Goal: Information Seeking & Learning: Learn about a topic

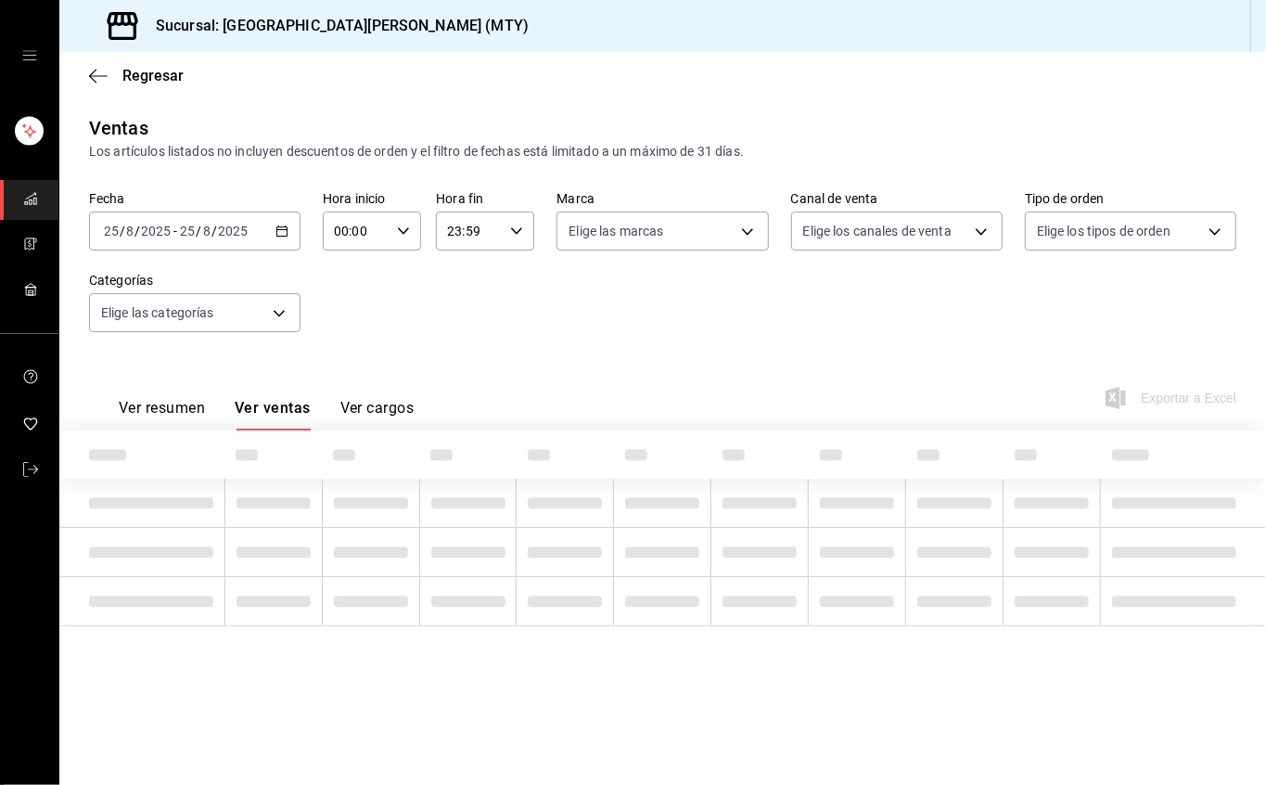
type input "7e659b64-7ff5-475f-a517-37ab326a9e25,08c30453-6431-4fdc-8b6e-055937f4249c,2fe46…"
type input "993182a7-2c84-4ec8-9ef4-4438dae30c02"
type input "PARROT,UBER_EATS,RAPPI,DIDI_FOOD,ONLINE"
type input "96359a79-f33f-45b3-934b-2867b65d345c,c6fcd88e-9977-4e7e-951e-e2b9f3ed99d5,482ce…"
click at [123, 71] on font "Regresar" at bounding box center [152, 76] width 61 height 18
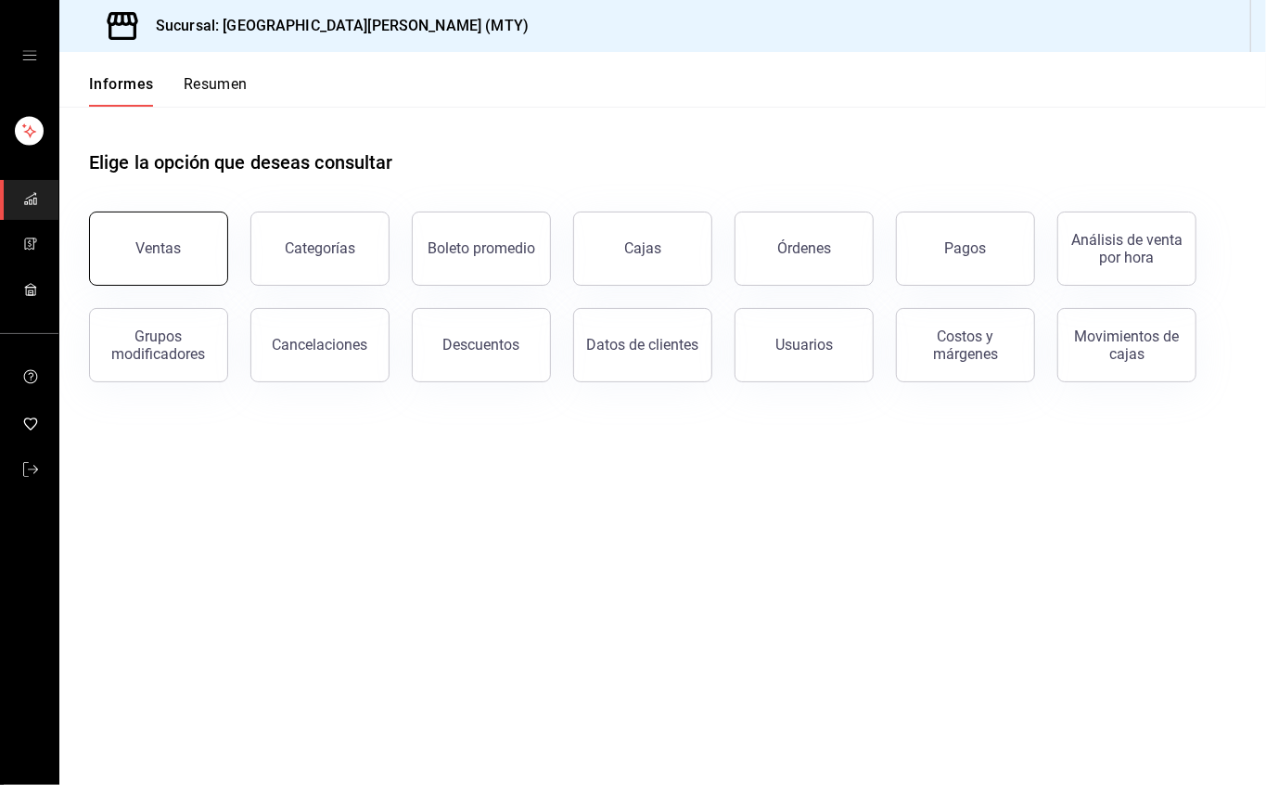
click at [164, 223] on button "Ventas" at bounding box center [158, 249] width 139 height 74
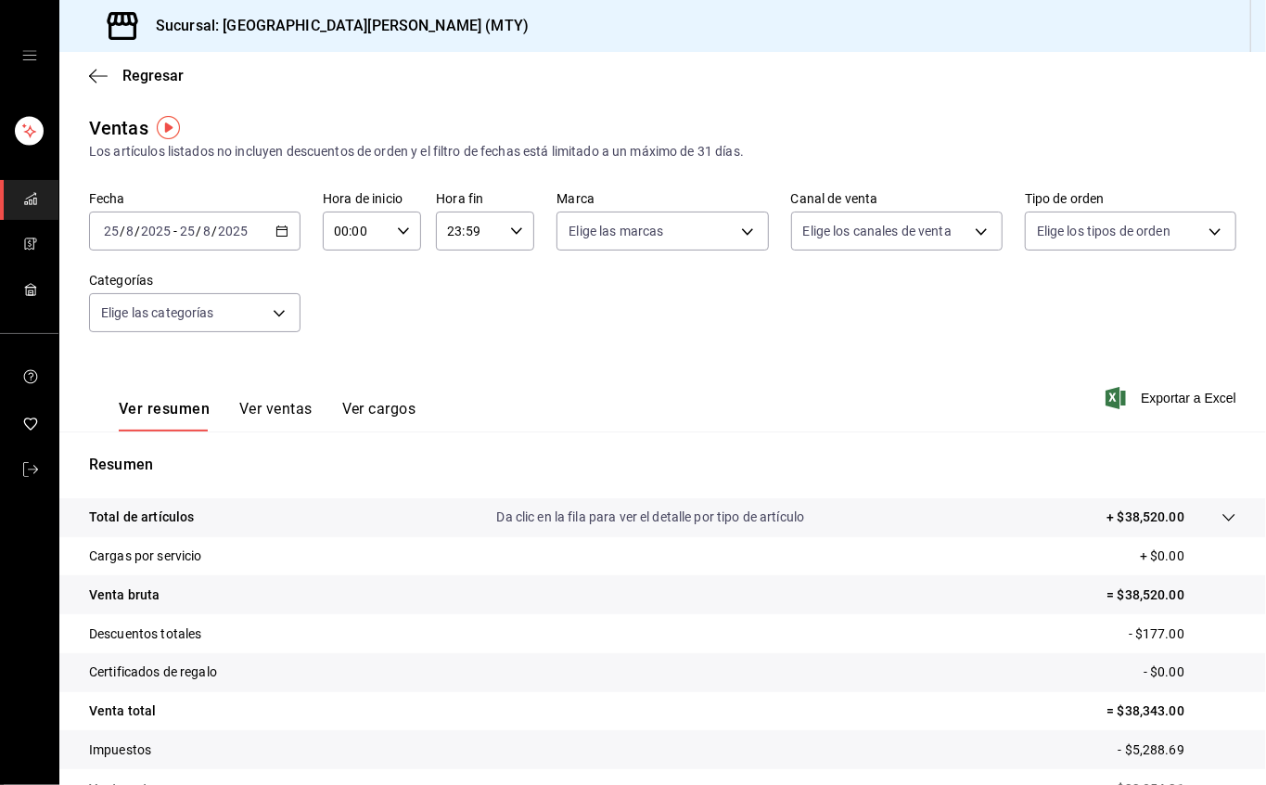
scroll to position [104, 0]
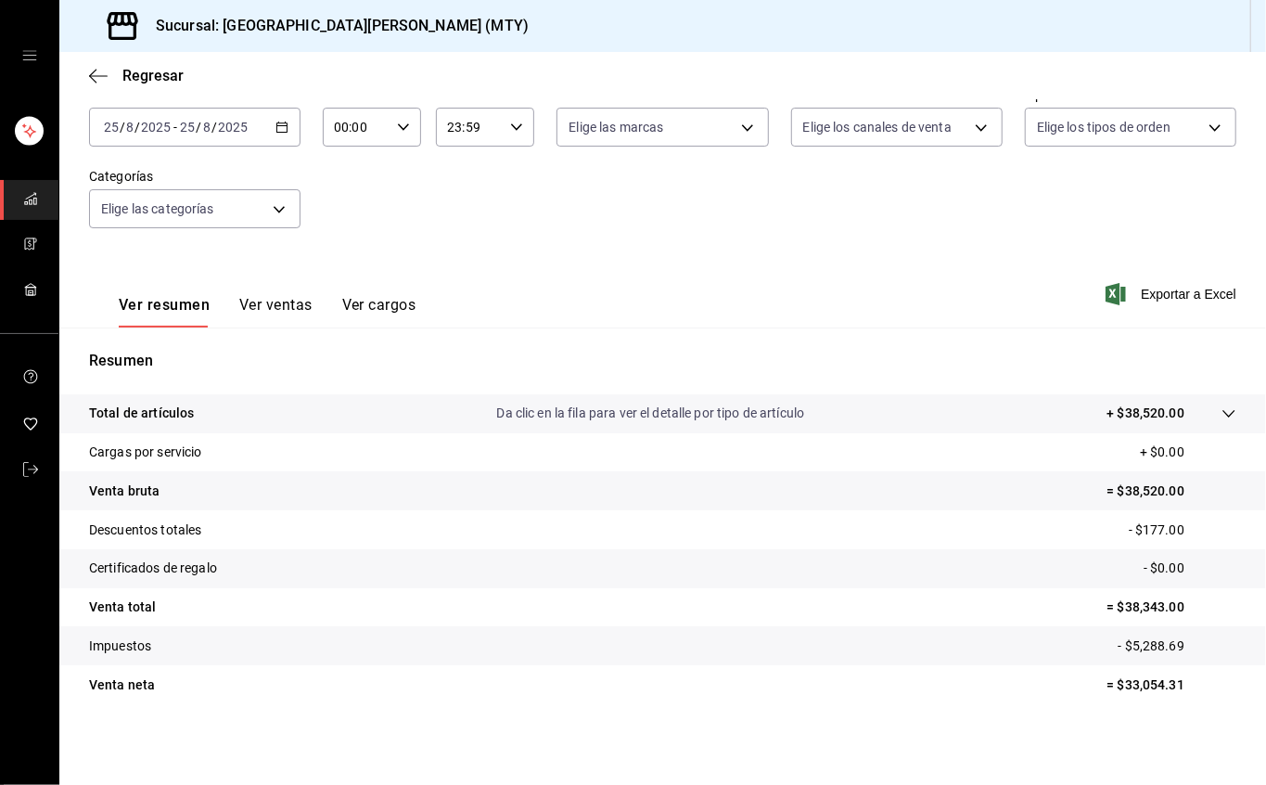
click at [513, 113] on div "23:59 Hora fin" at bounding box center [485, 127] width 98 height 39
click at [450, 258] on font "17" at bounding box center [454, 258] width 15 height 15
type input "17:59"
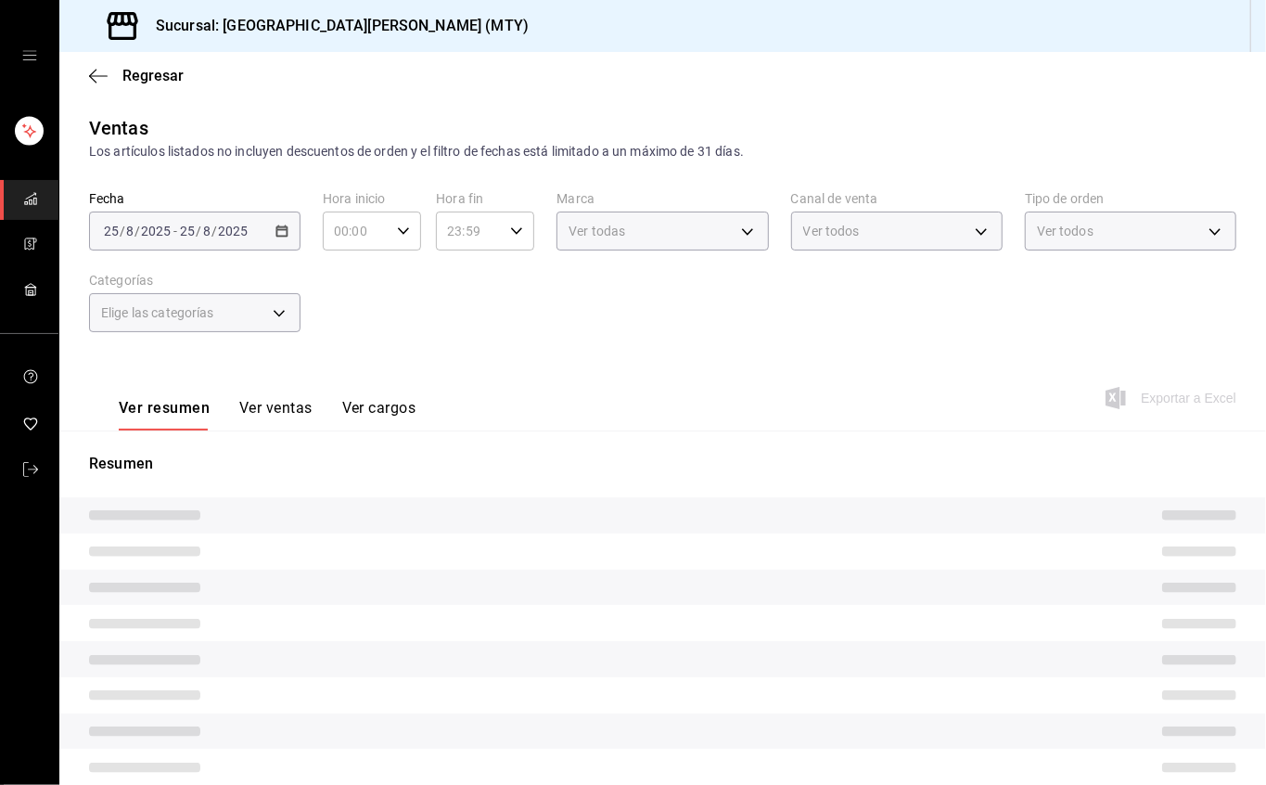
type input "17:59"
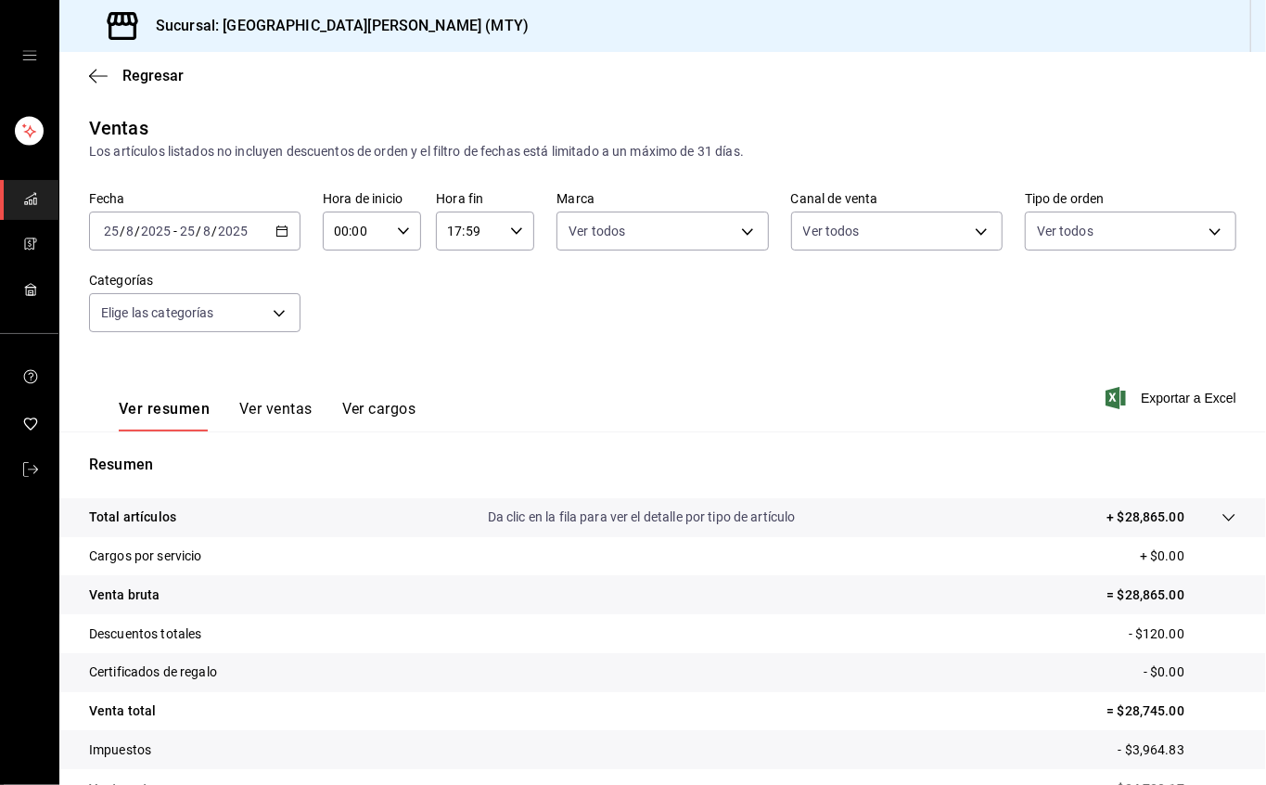
click at [276, 225] on icon "button" at bounding box center [282, 231] width 13 height 13
click at [276, 228] on icon "button" at bounding box center [282, 231] width 13 height 13
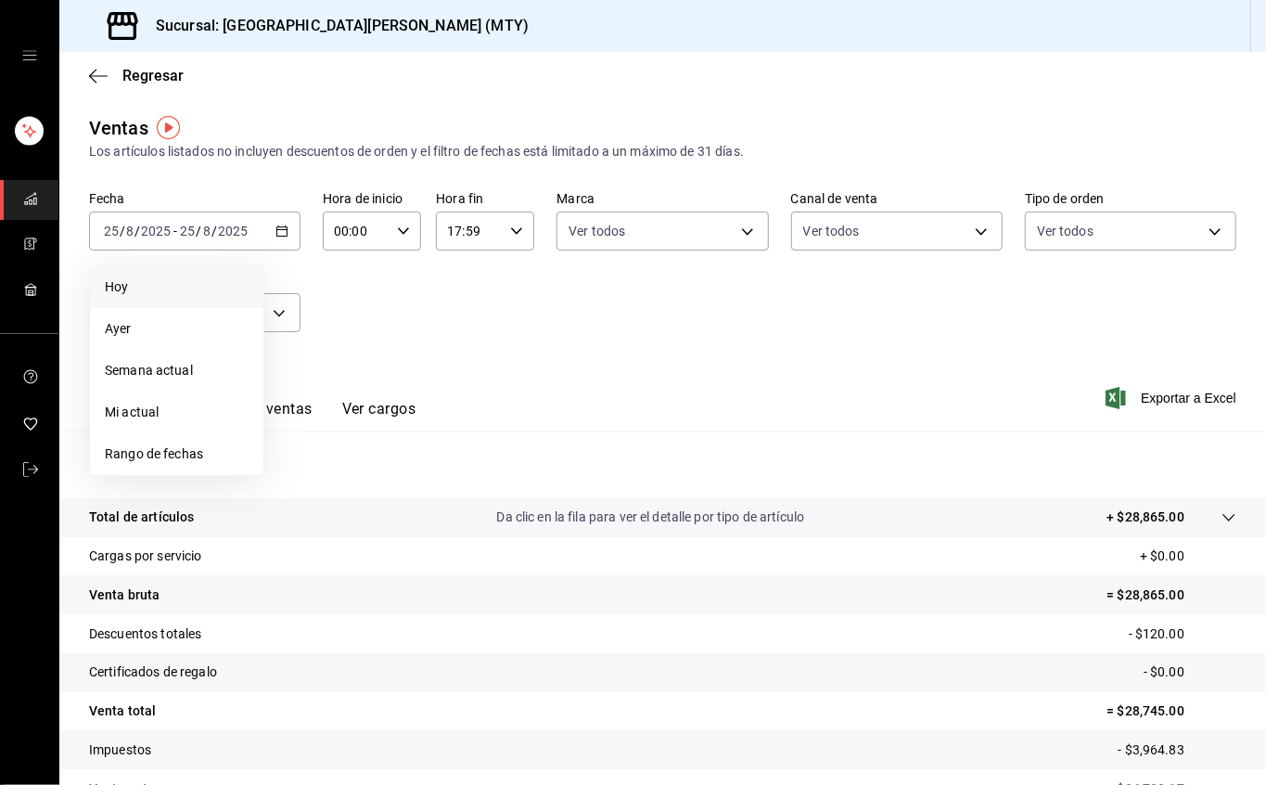
click at [165, 280] on span "Hoy" at bounding box center [177, 286] width 144 height 19
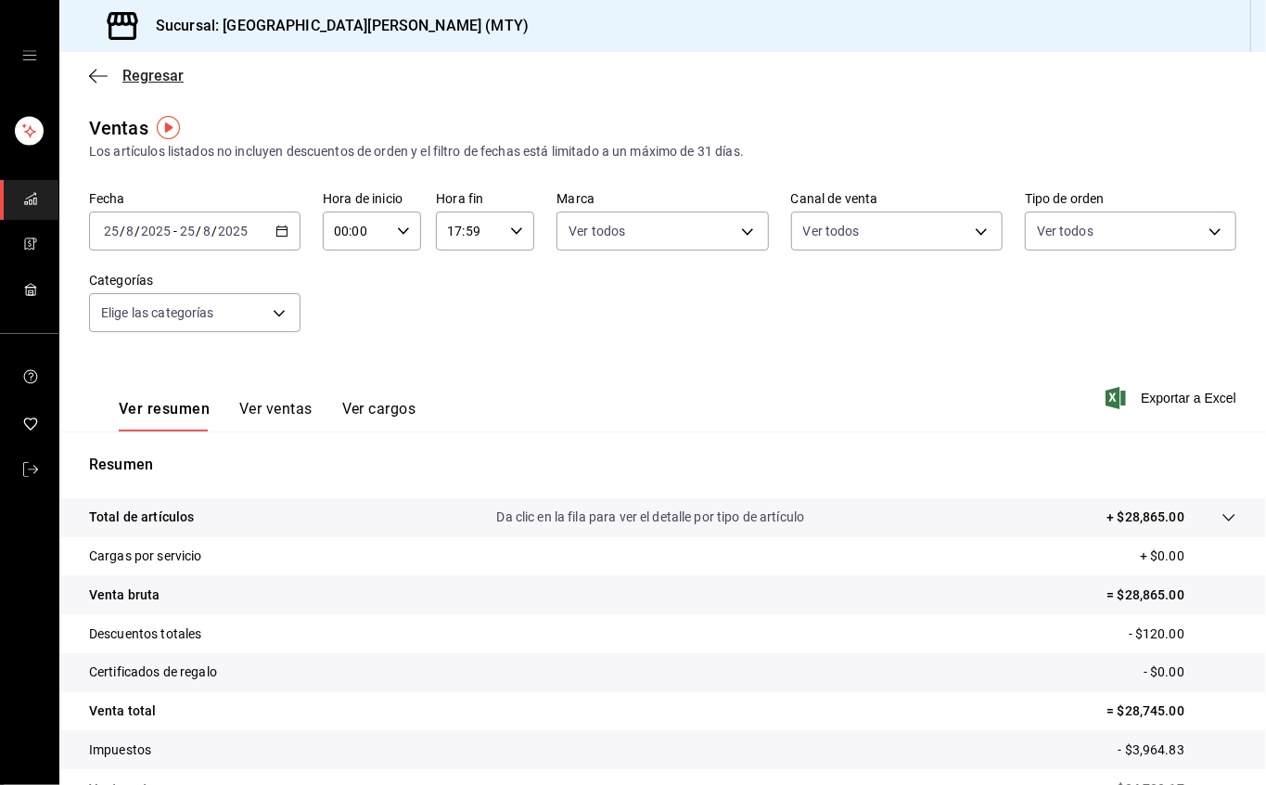
click at [100, 71] on icon "button" at bounding box center [98, 76] width 19 height 17
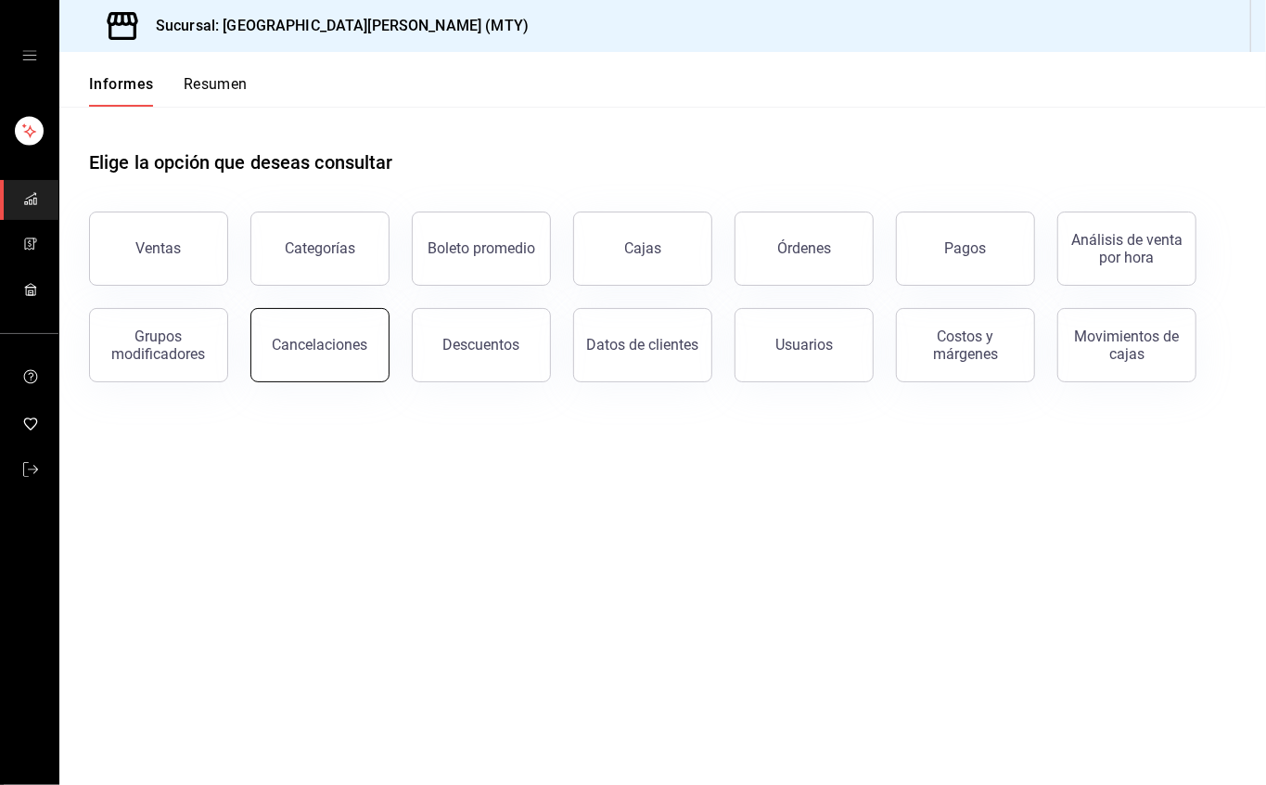
click at [297, 336] on font "Cancelaciones" at bounding box center [321, 345] width 96 height 18
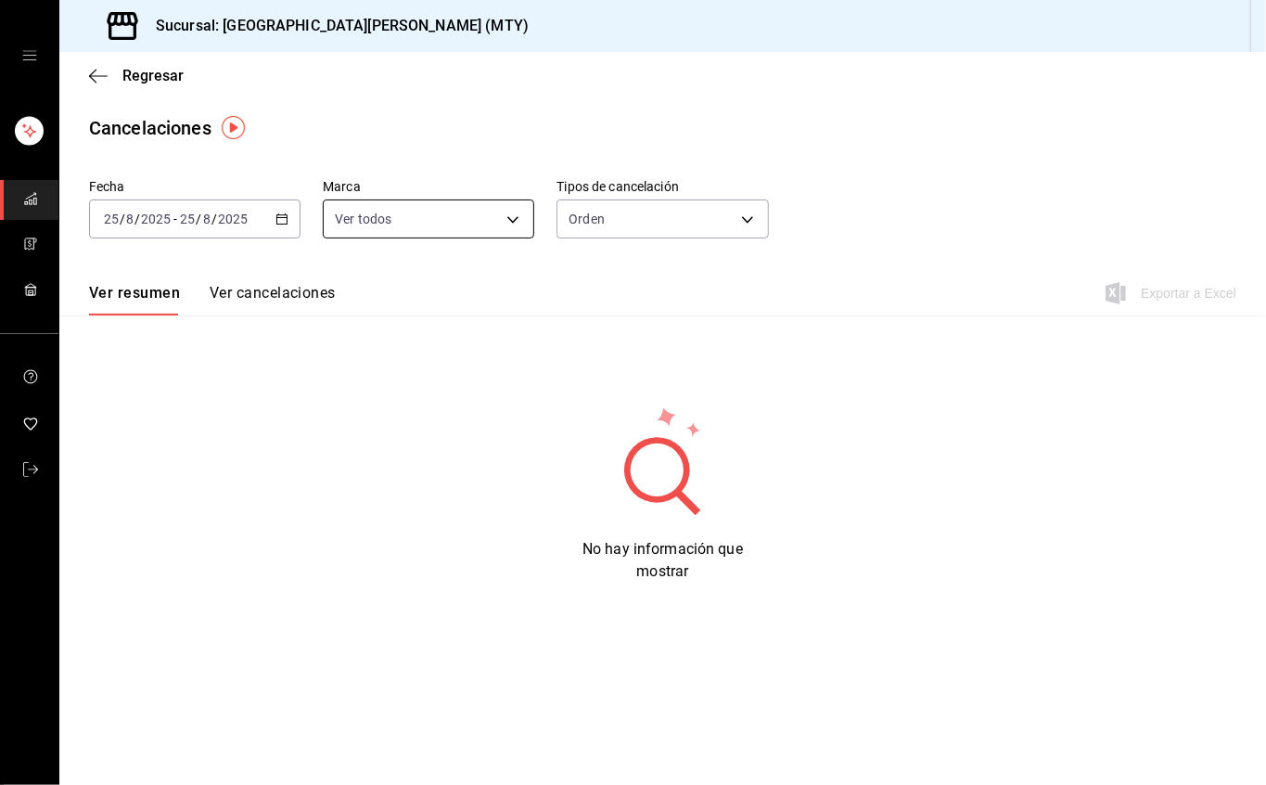
click at [425, 220] on body "Sucursal: San Juan Grill (MTY) Regresar Cancelaciones Fecha 2025-08-25 25 / 8 /…" at bounding box center [633, 392] width 1266 height 785
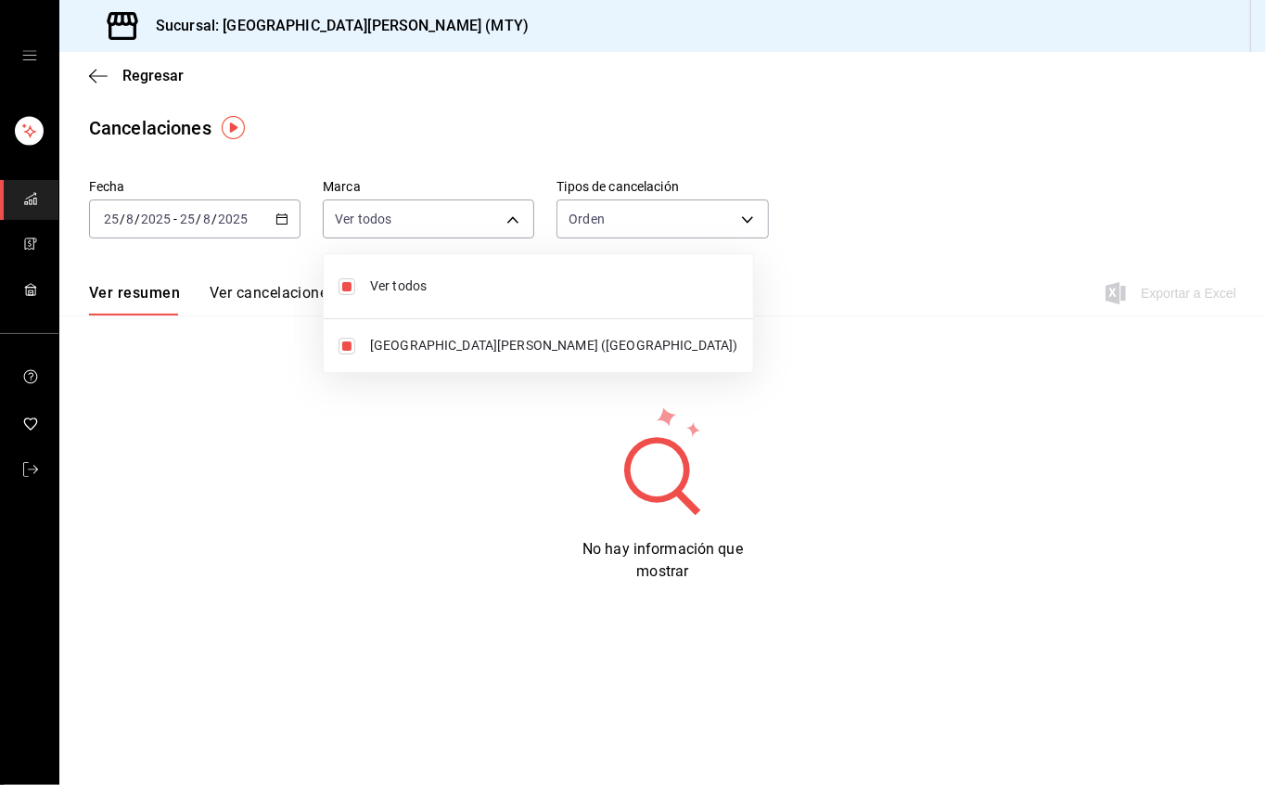
click at [718, 224] on div at bounding box center [633, 392] width 1266 height 785
click at [718, 224] on body "Sucursal: San Juan Grill (MTY) Regresar Cancelaciones Fecha 2025-08-25 25 / 8 /…" at bounding box center [633, 392] width 1266 height 785
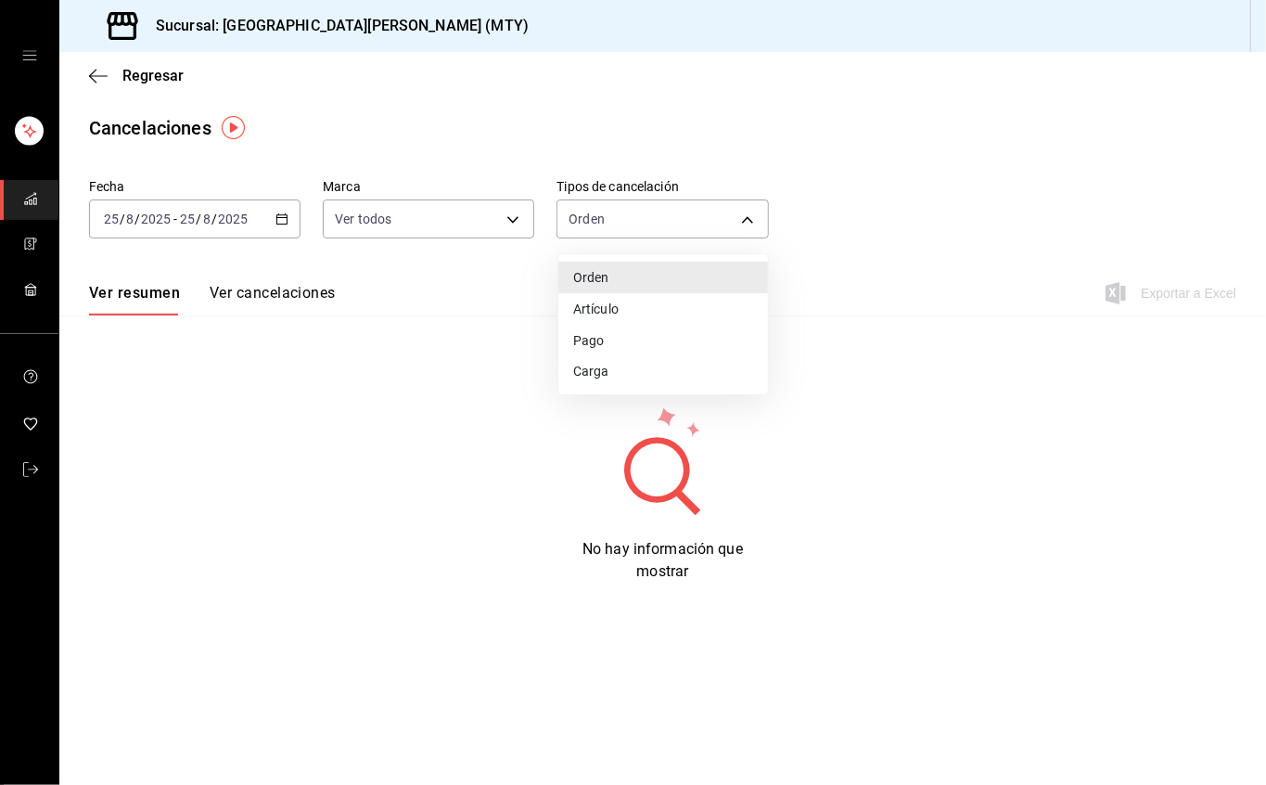
click at [654, 302] on li "Artículo" at bounding box center [664, 309] width 210 height 32
type input "ORDER_ITEM"
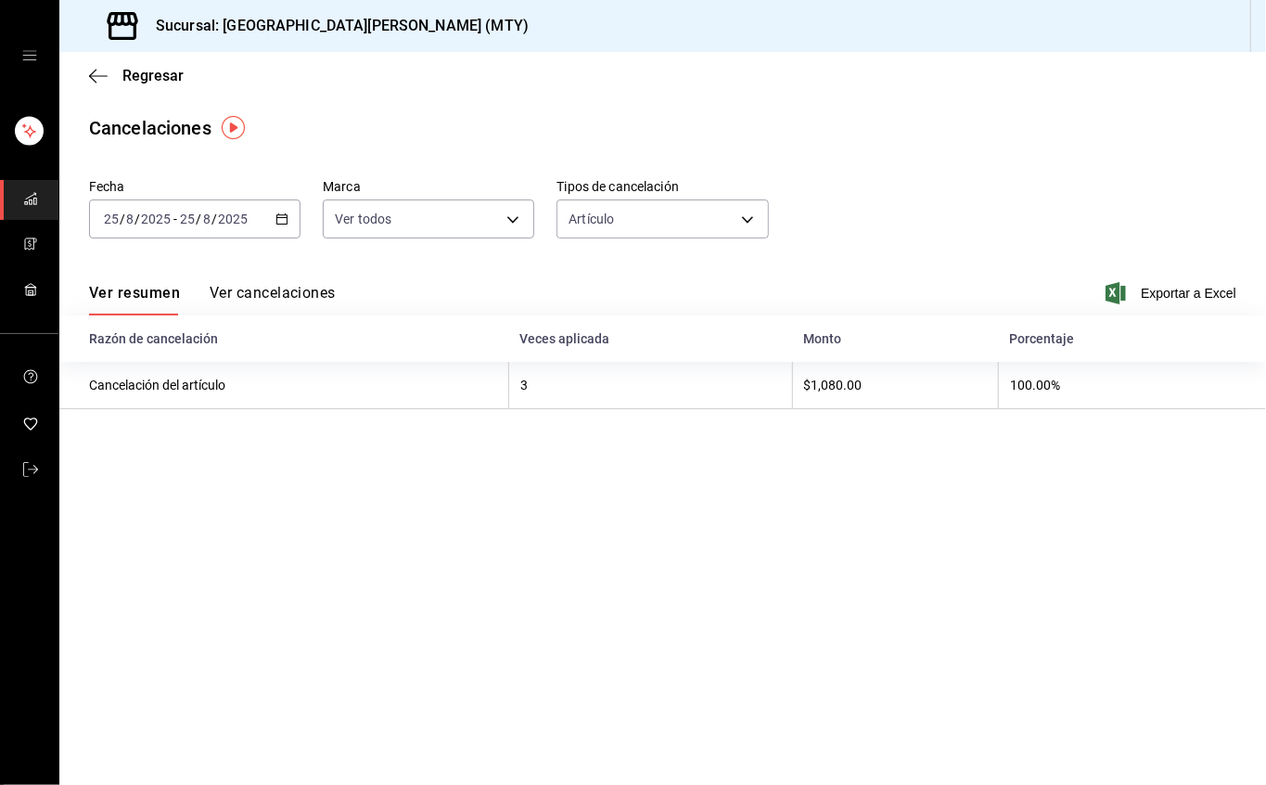
click at [299, 284] on font "Ver cancelaciones" at bounding box center [273, 293] width 126 height 18
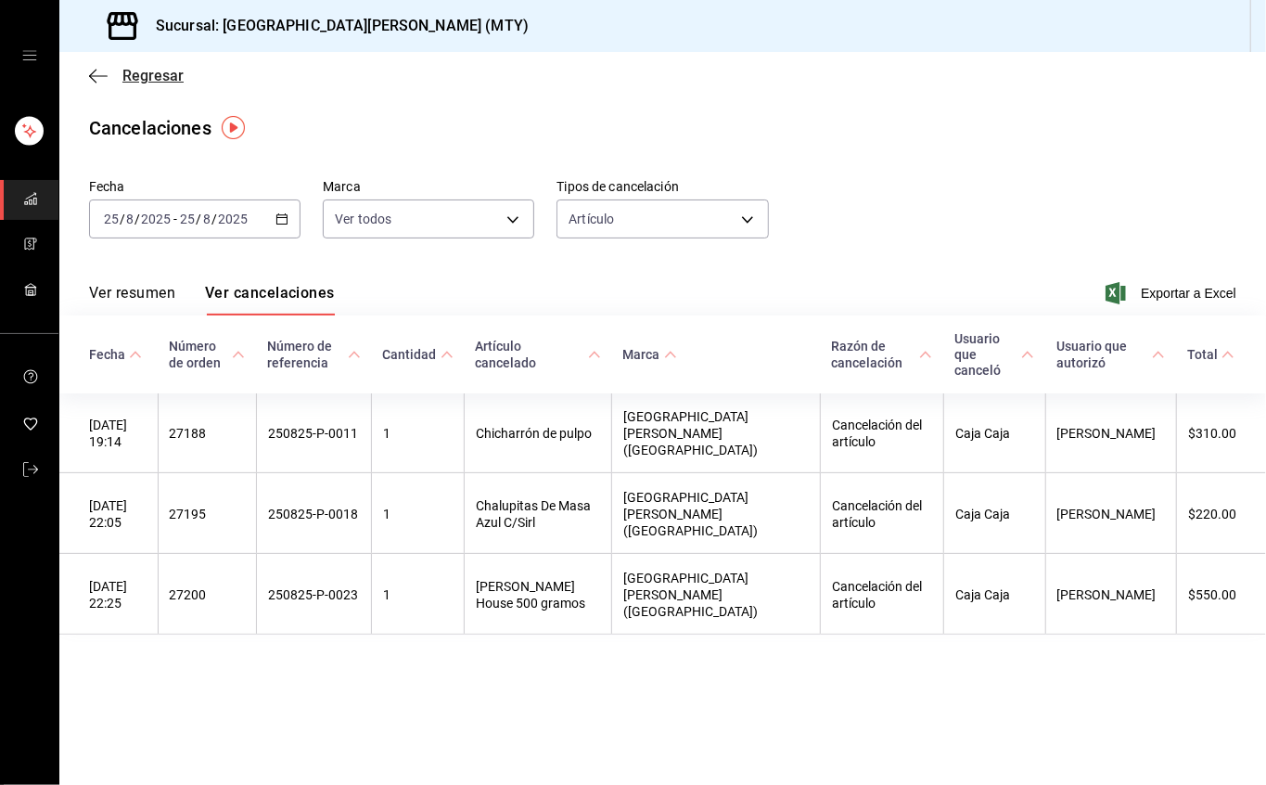
click at [94, 72] on icon "button" at bounding box center [98, 76] width 19 height 17
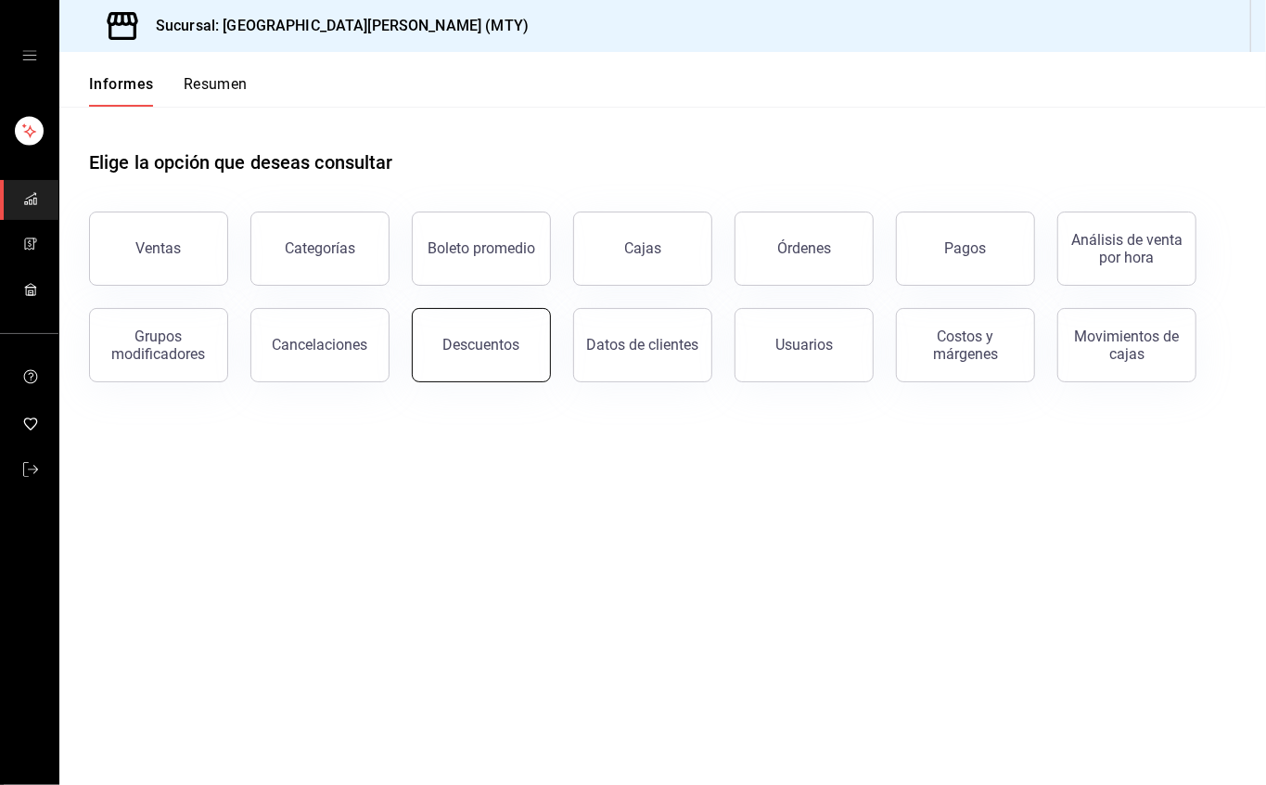
click at [490, 354] on button "Descuentos" at bounding box center [481, 345] width 139 height 74
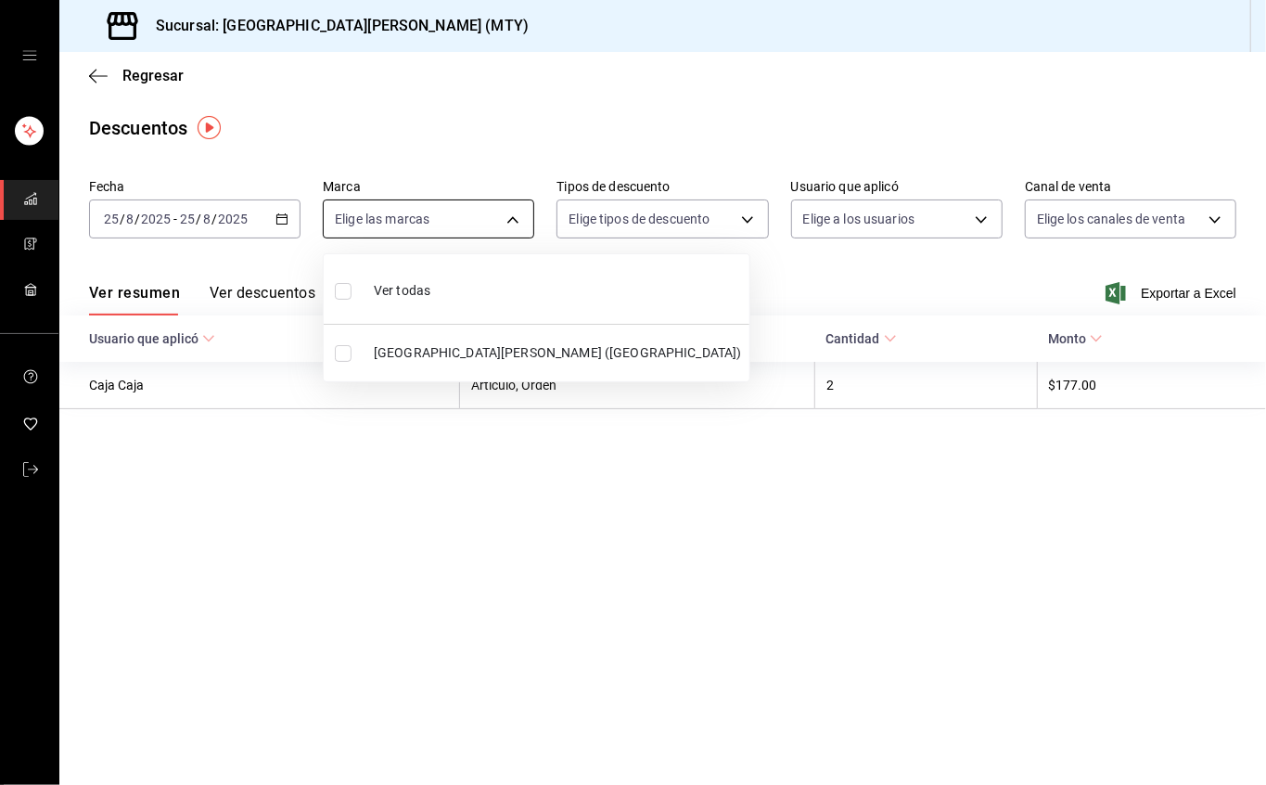
click at [456, 213] on body "Sucursal: San Juan Grill (MTY) Regresar Descuentos Fecha 2025-08-25 25 / 8 / 20…" at bounding box center [633, 392] width 1266 height 785
click at [427, 284] on font "Ver todos" at bounding box center [402, 290] width 57 height 15
type input "993182a7-2c84-4ec8-9ef4-4438dae30c02"
checkbox input "true"
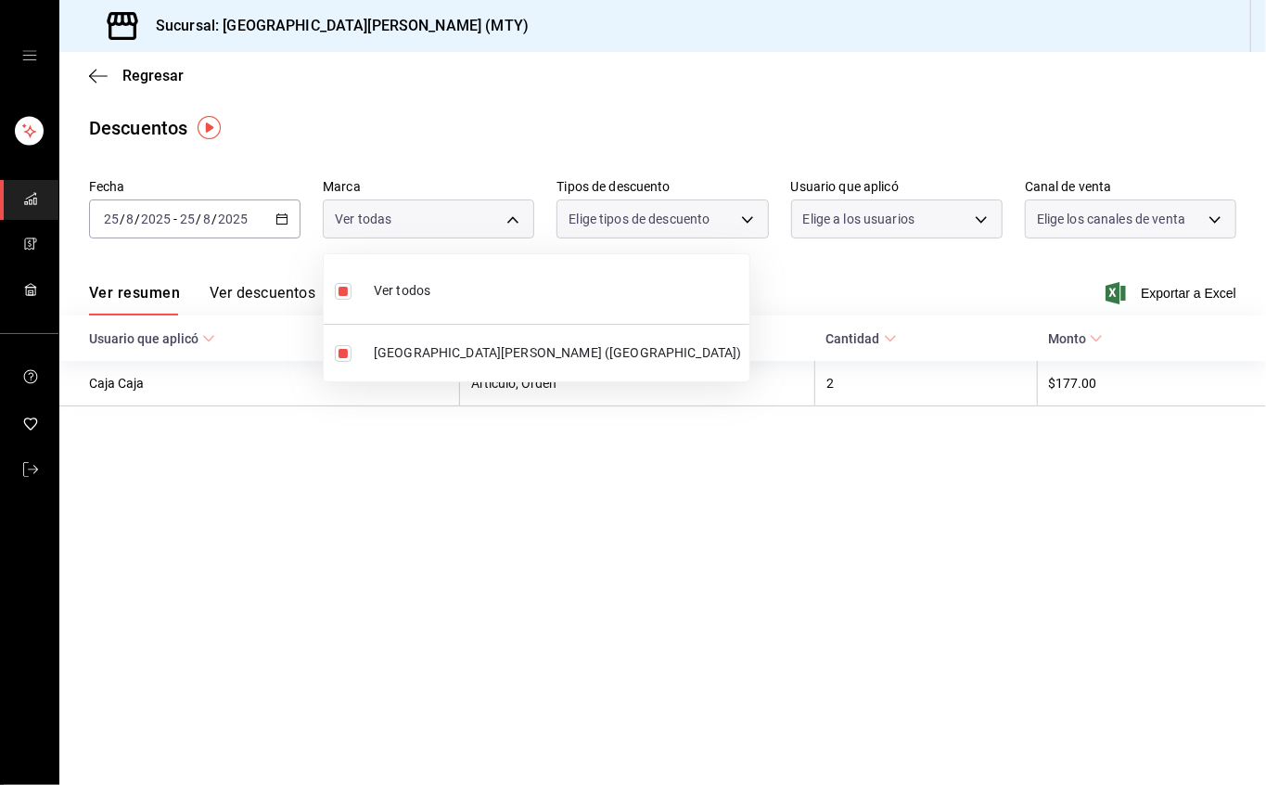
click at [670, 221] on div at bounding box center [633, 392] width 1266 height 785
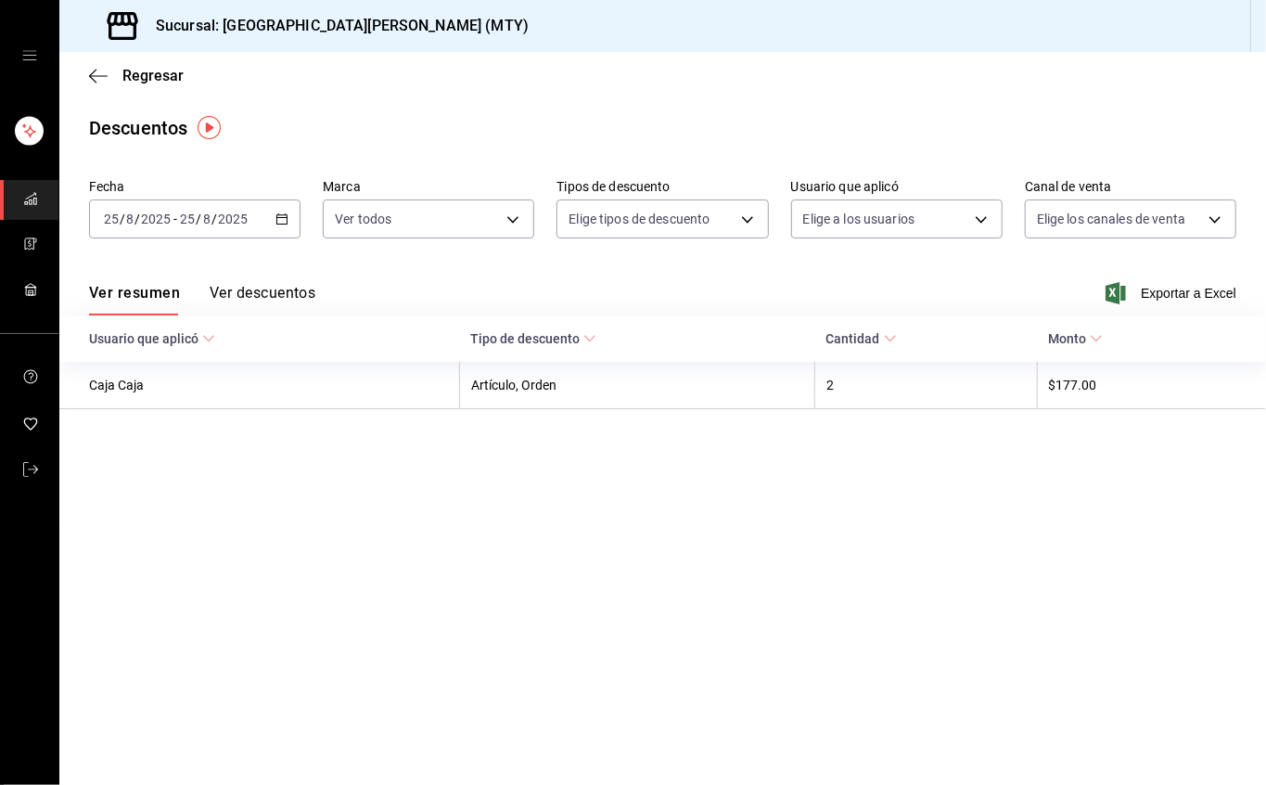
click at [670, 221] on body "Sucursal: San Juan Grill (MTY) Regresar Descuentos Fecha 2025-08-25 25 / 8 / 20…" at bounding box center [633, 392] width 1266 height 785
click at [620, 284] on font "Orden" at bounding box center [623, 280] width 36 height 15
type input "ORDER"
checkbox input "true"
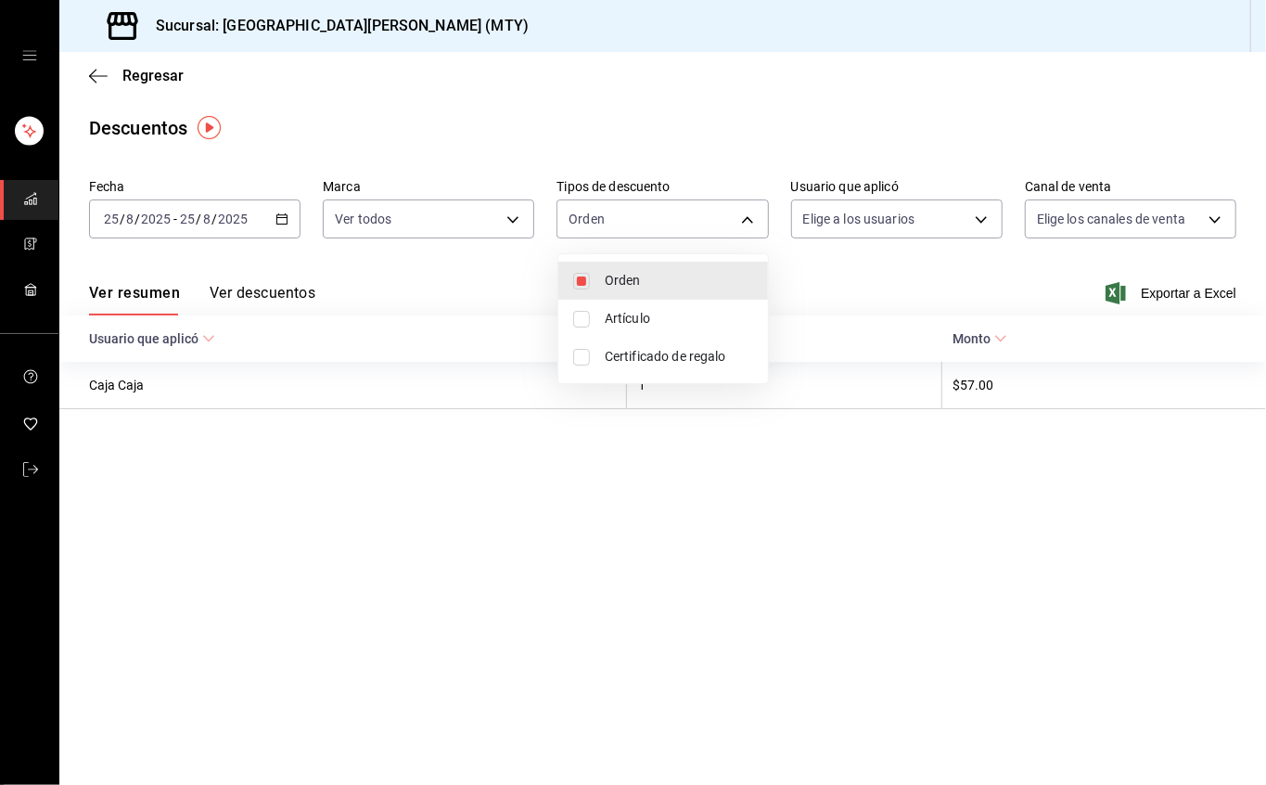
click at [851, 219] on div at bounding box center [633, 392] width 1266 height 785
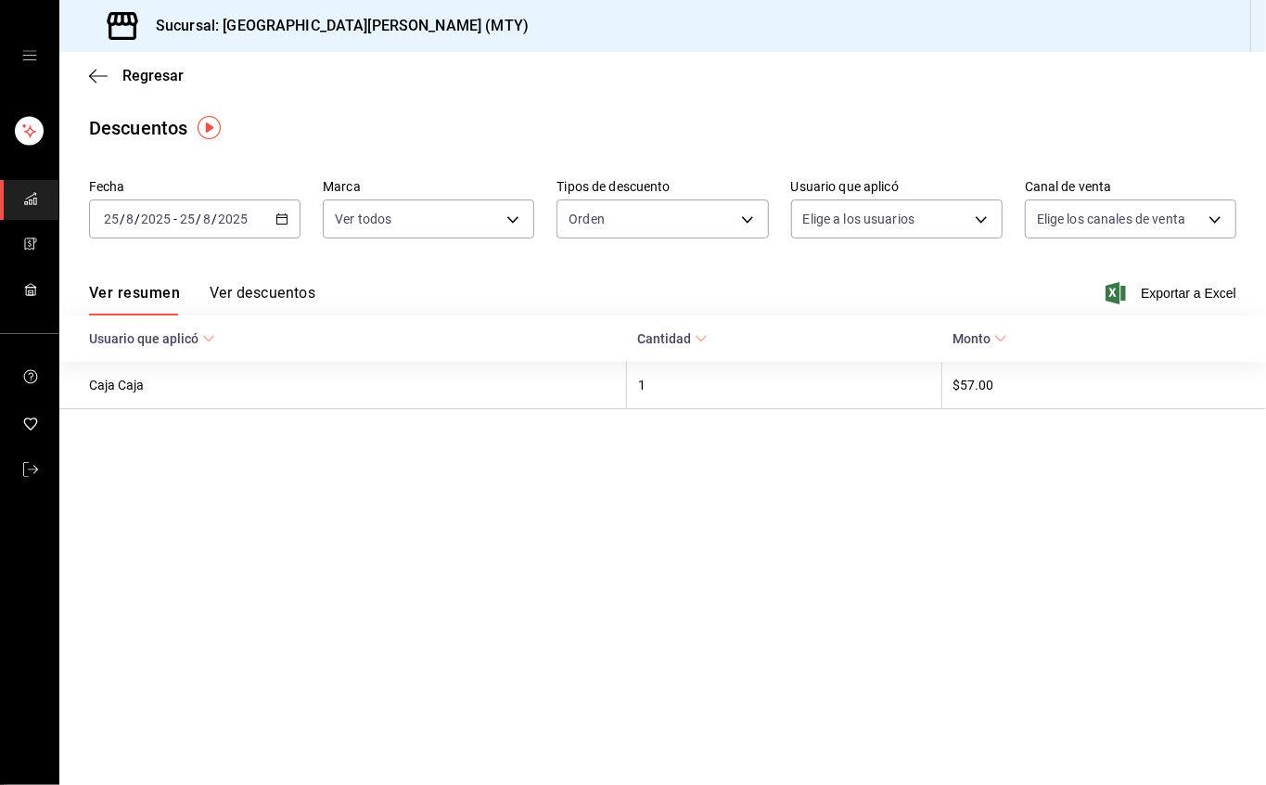
click at [848, 219] on body "Sucursal: San Juan Grill (MTY) Regresar Descuentos Fecha 2025-08-25 25 / 8 / 20…" at bounding box center [633, 392] width 1266 height 785
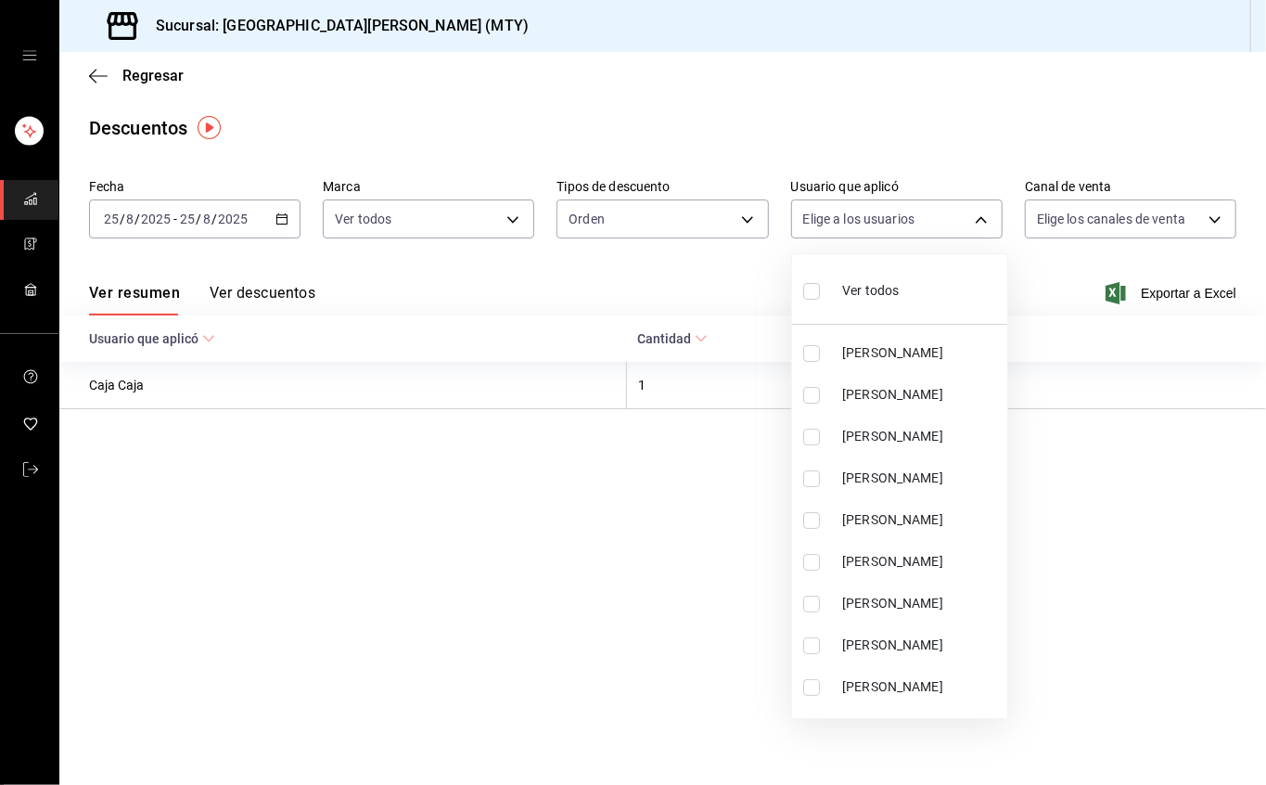
click at [828, 299] on label at bounding box center [815, 290] width 24 height 27
click at [820, 299] on input "checkbox" at bounding box center [811, 291] width 17 height 17
checkbox input "false"
click at [810, 291] on ul "Ver todos Genaro Pilato Axel Melchor Edwin Rojas Carolina López Alberto Hoyuela…" at bounding box center [899, 486] width 215 height 464
checkbox input "false"
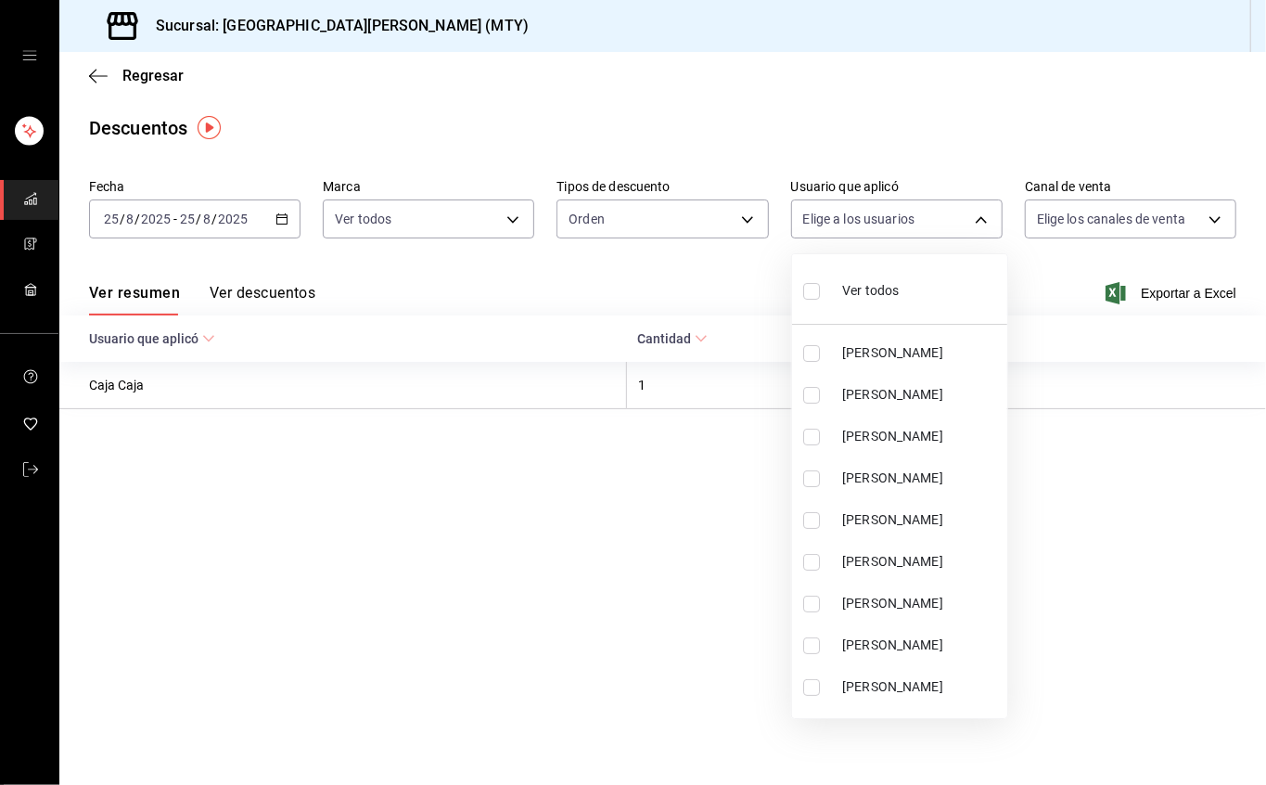
checkbox input "false"
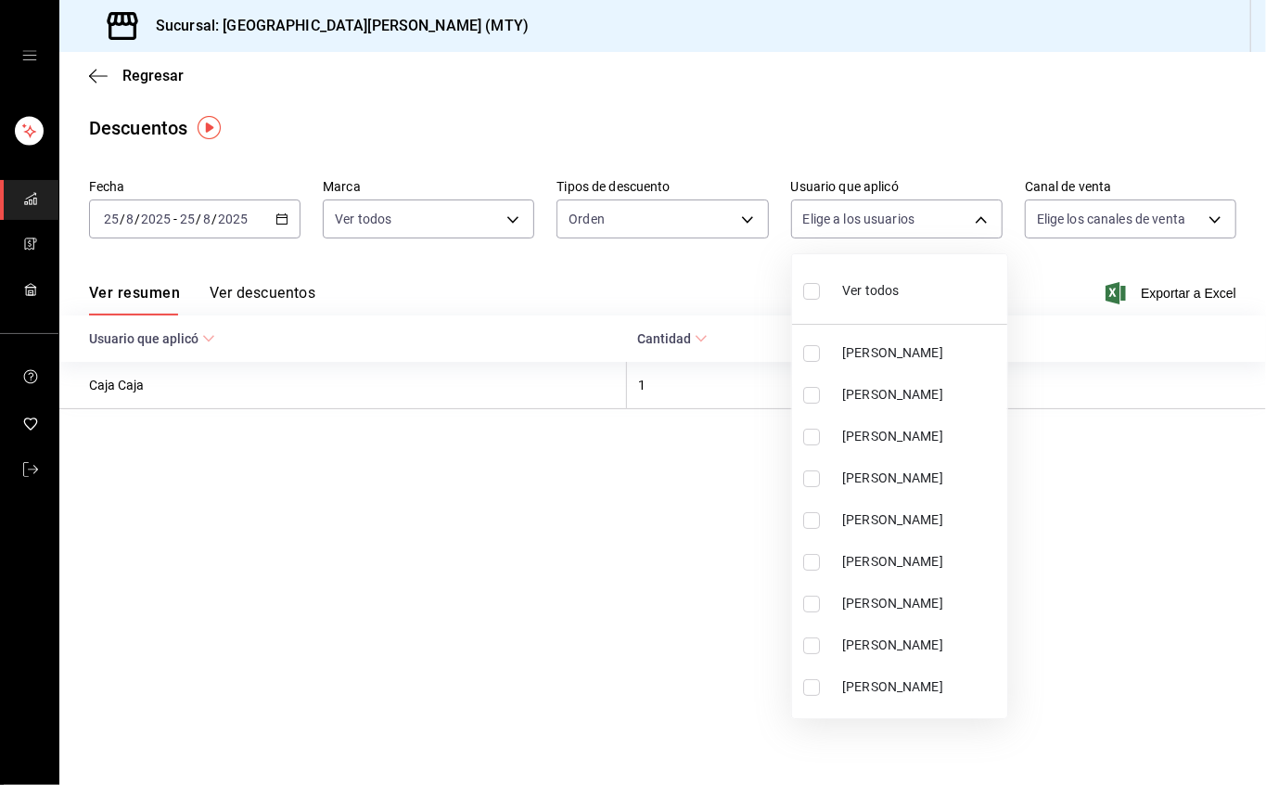
checkbox input "false"
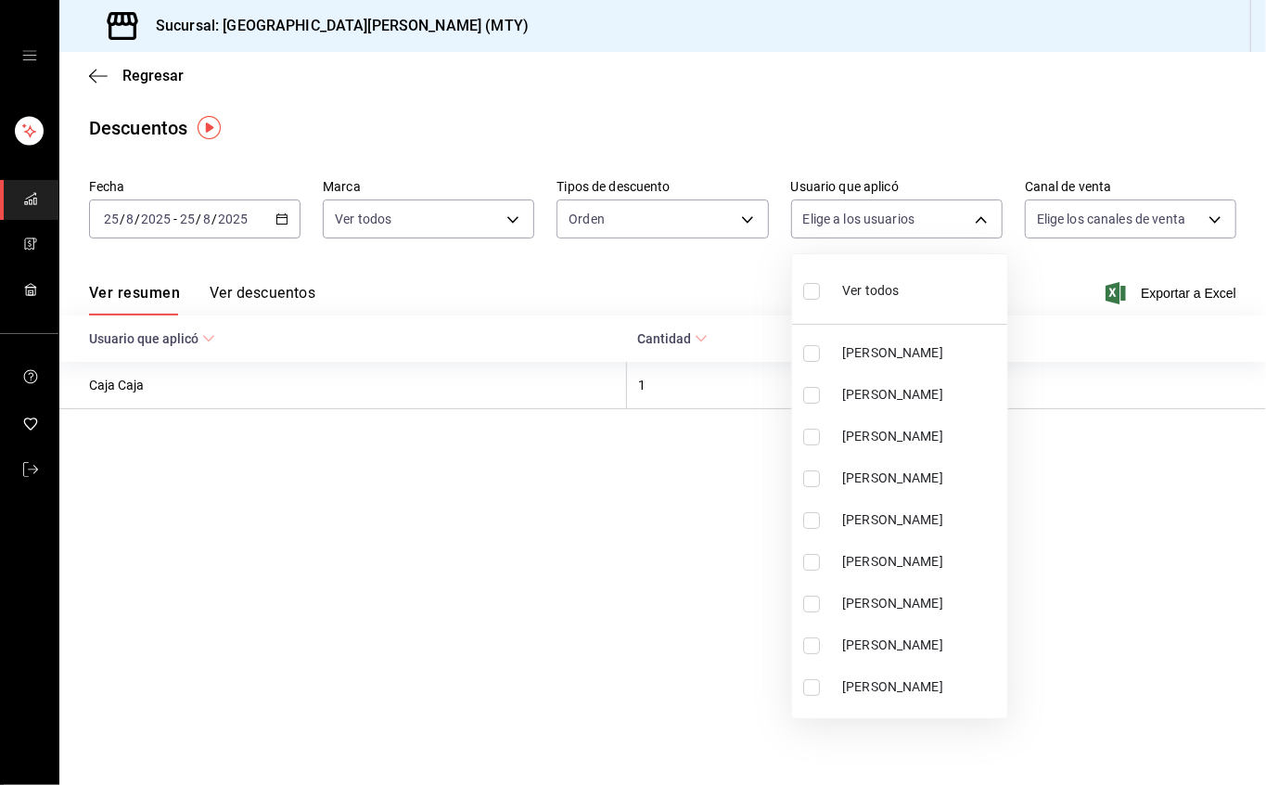
checkbox input "false"
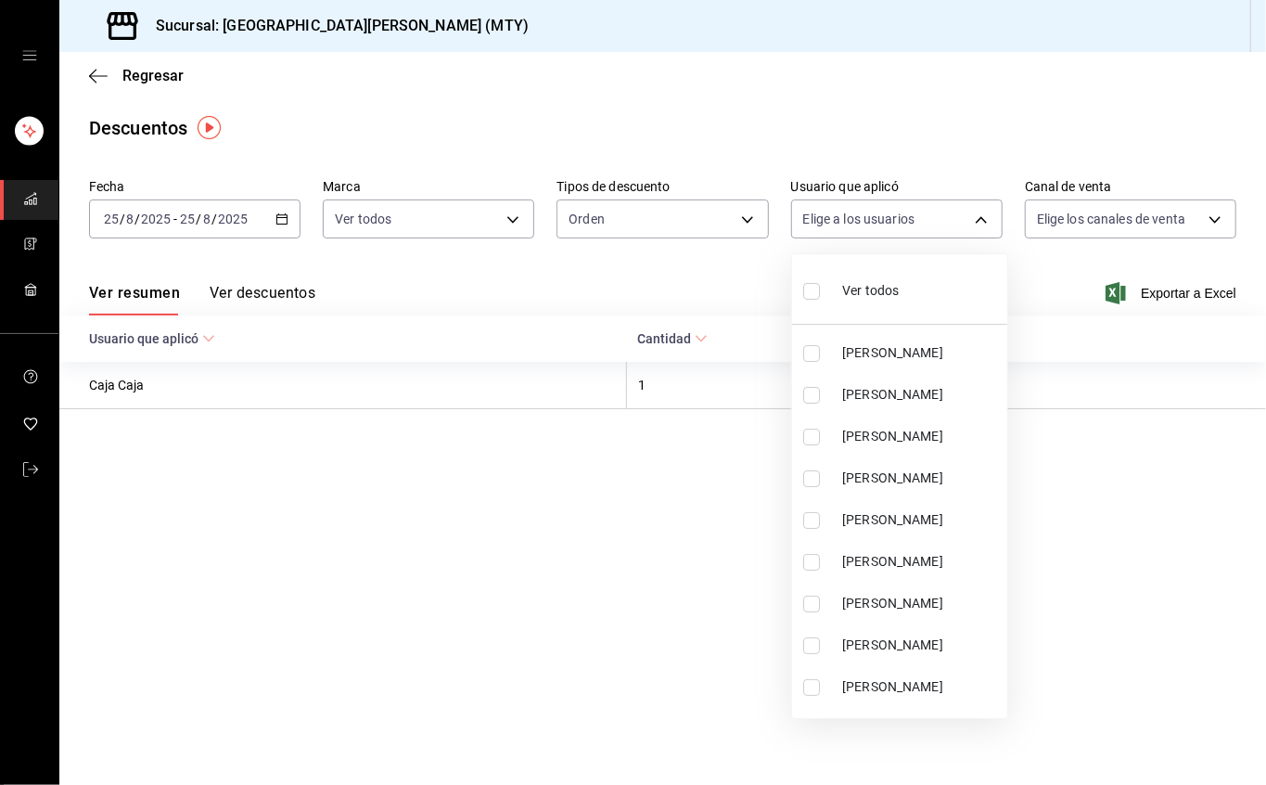
checkbox input "false"
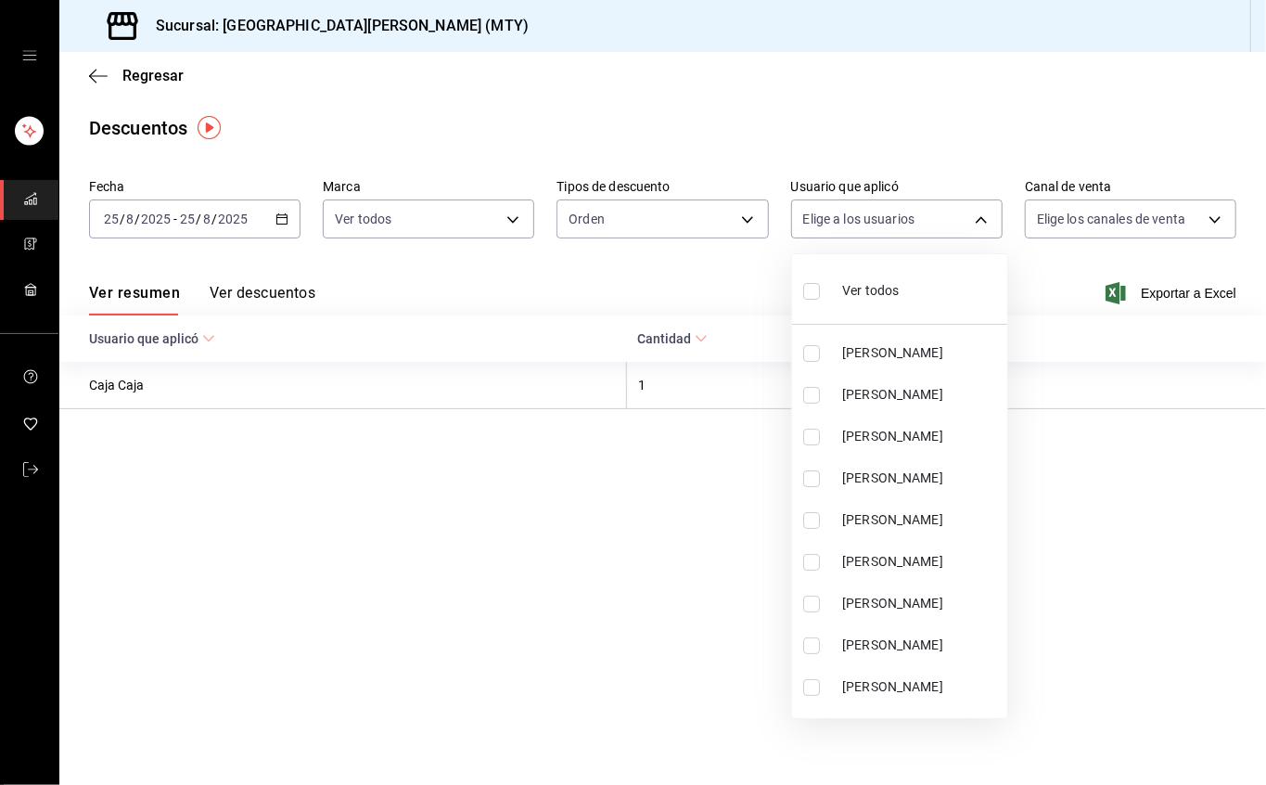
checkbox input "false"
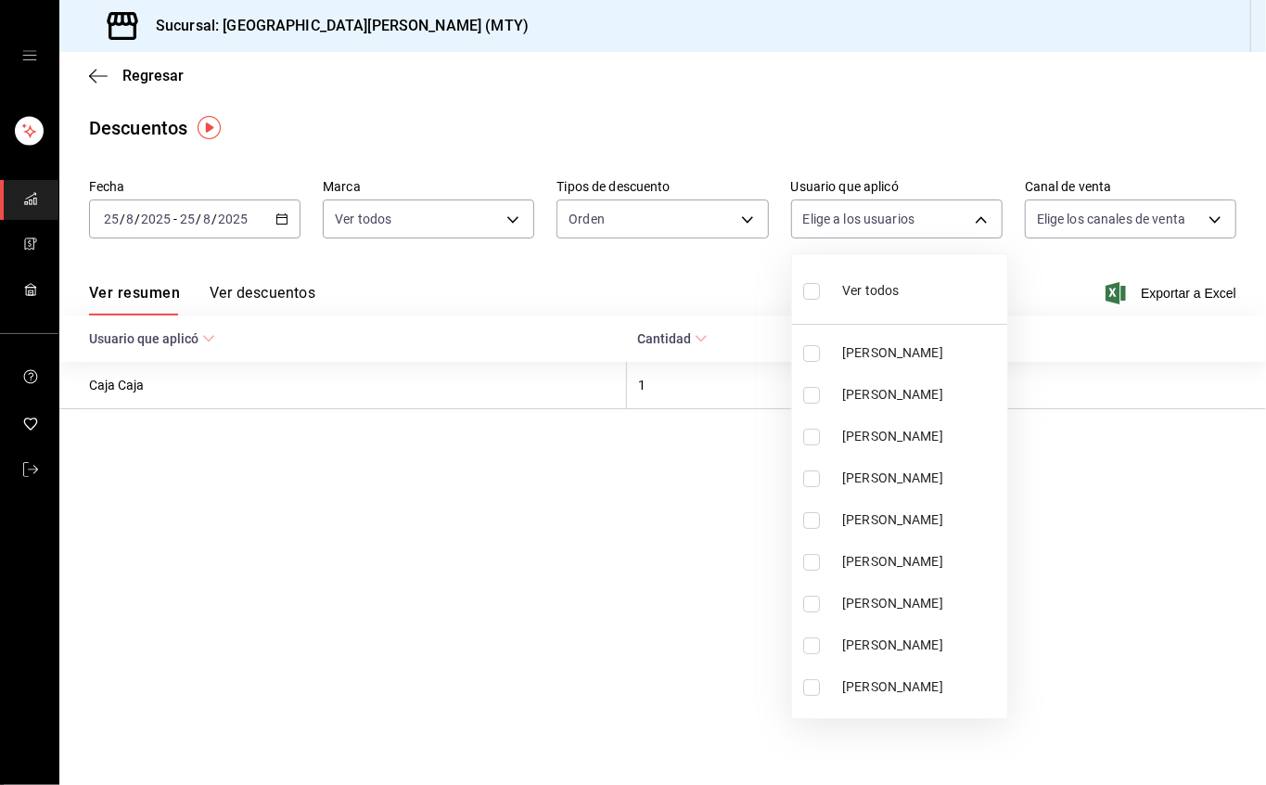
checkbox input "false"
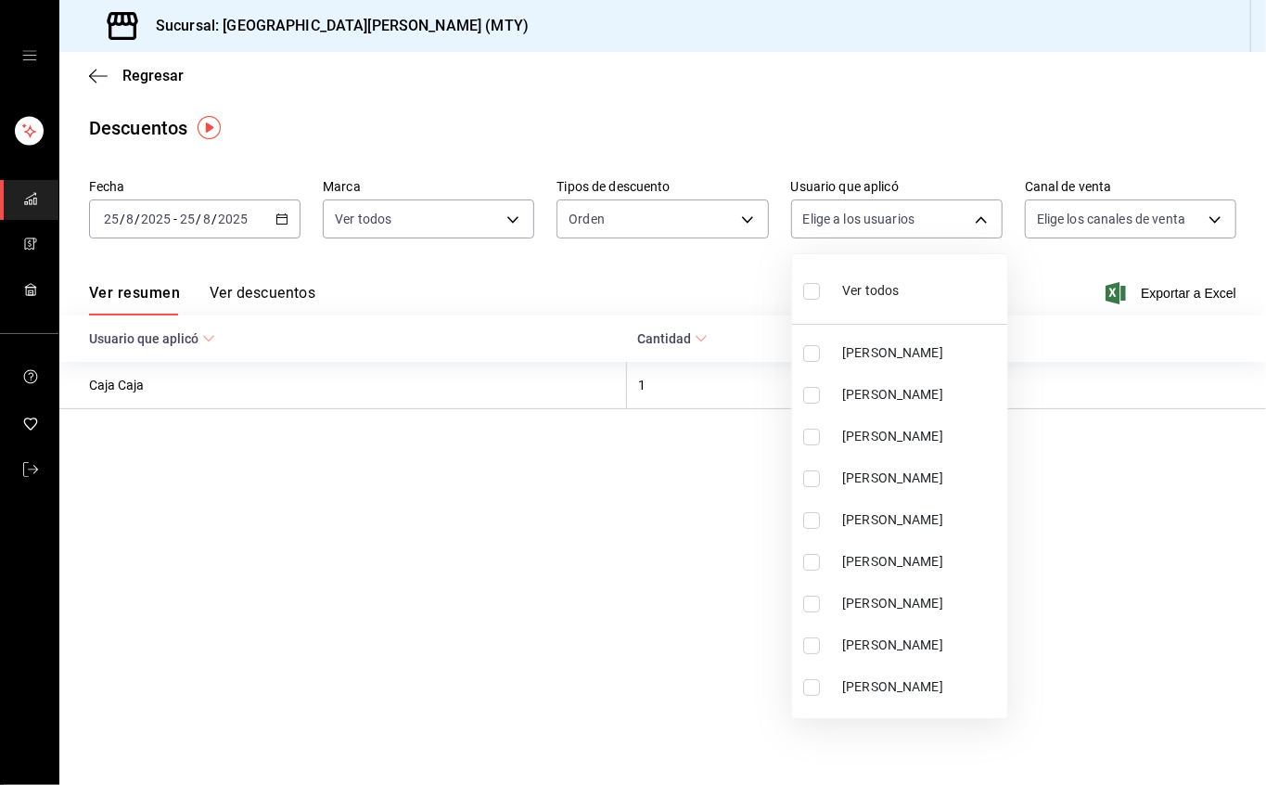
checkbox input "false"
click at [1066, 220] on div at bounding box center [633, 392] width 1266 height 785
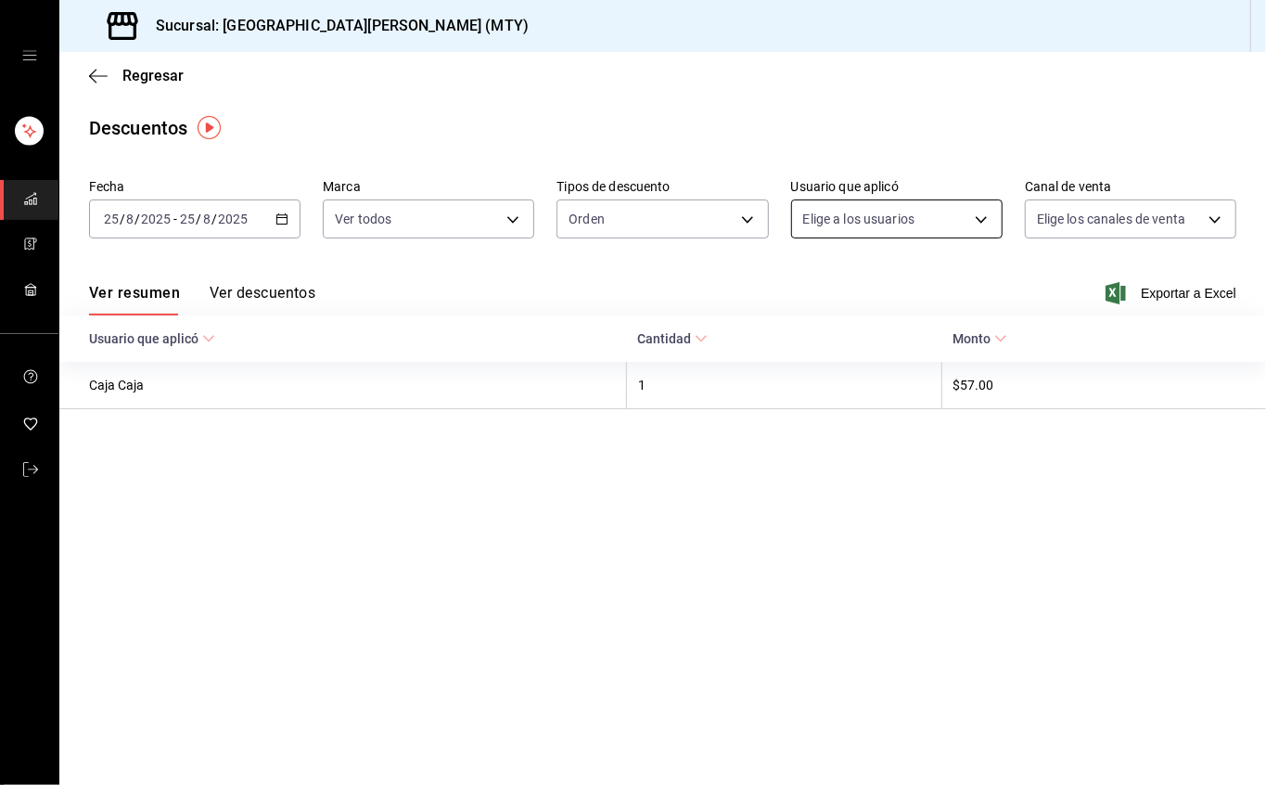
click at [862, 227] on body "Sucursal: San Juan Grill (MTY) Regresar Descuentos Fecha 2025-08-25 25 / 8 / 20…" at bounding box center [633, 392] width 1266 height 785
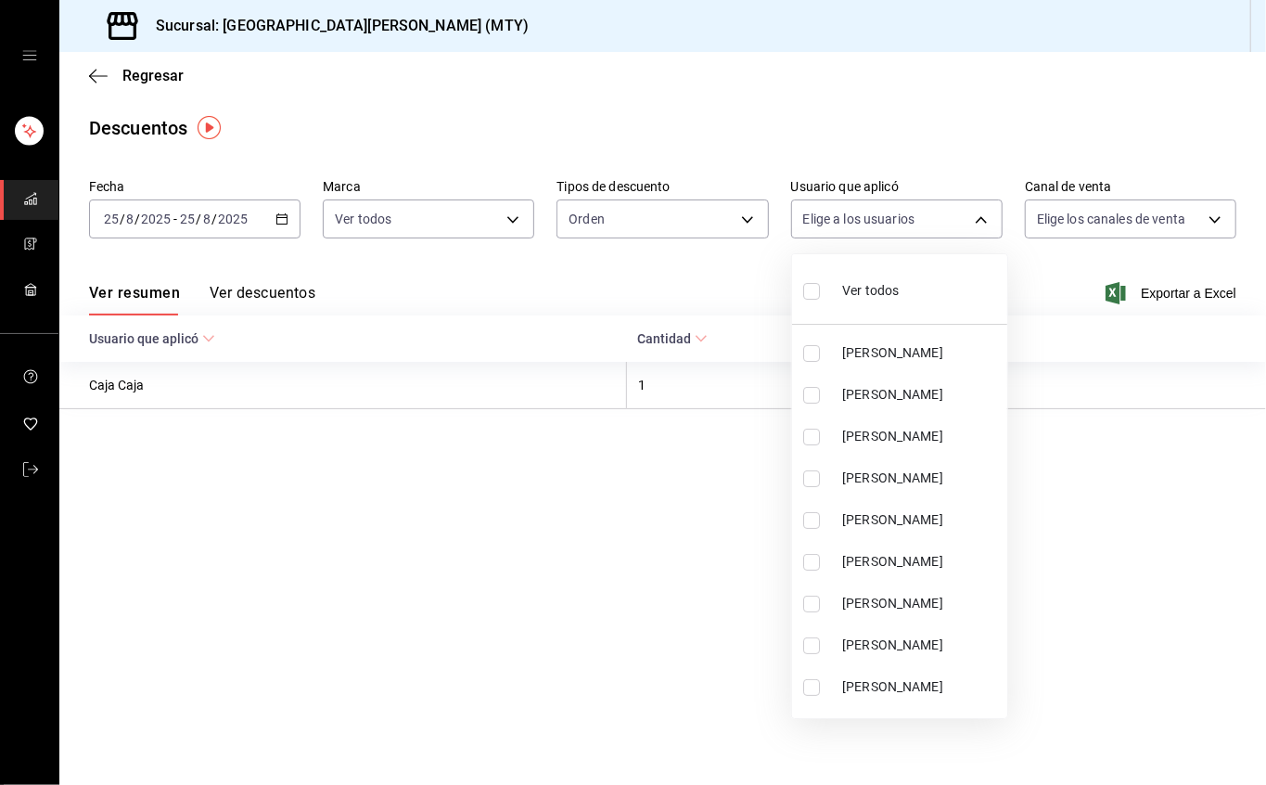
click at [835, 291] on div "Ver todos" at bounding box center [851, 289] width 96 height 40
type input "40021348-4333-4fa6-8536-a711b381f5fb,72ab75f8-9eef-4a0b-a99a-9908cc246cd9,98308…"
checkbox input "true"
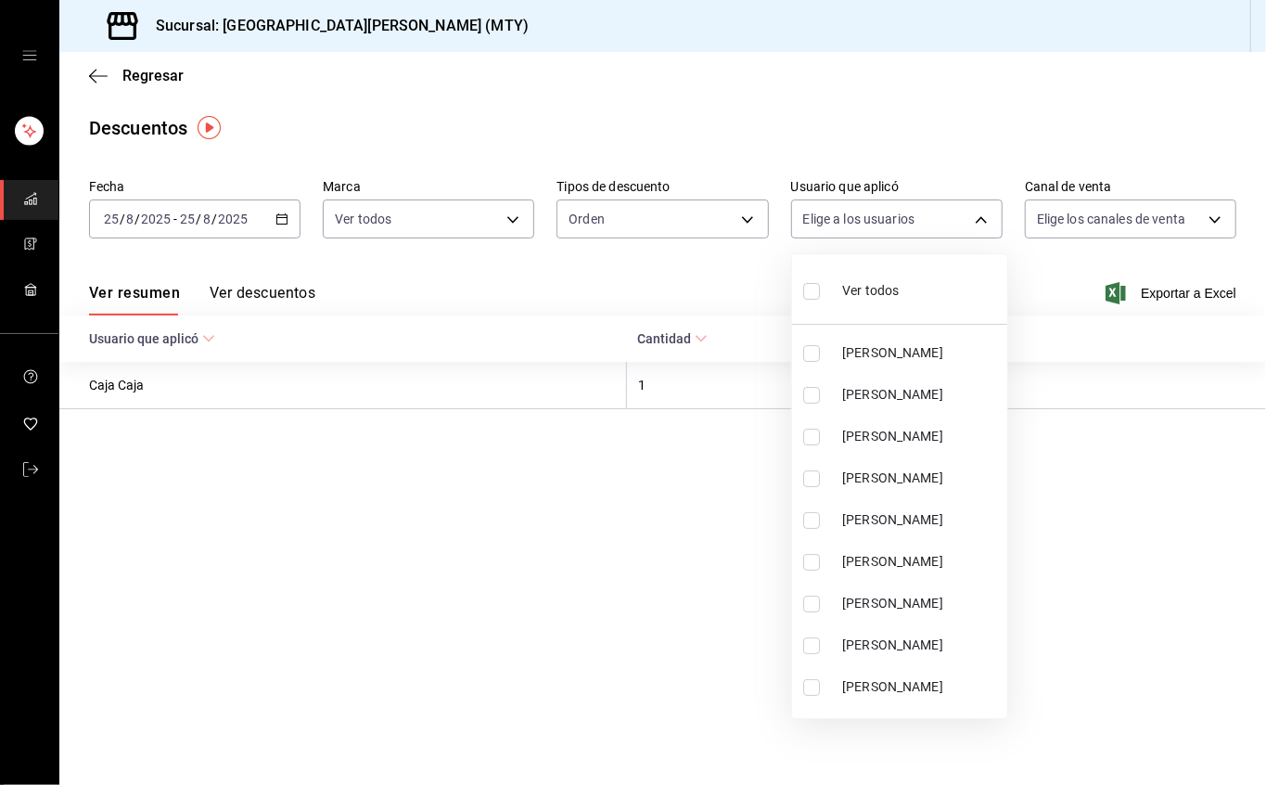
checkbox input "true"
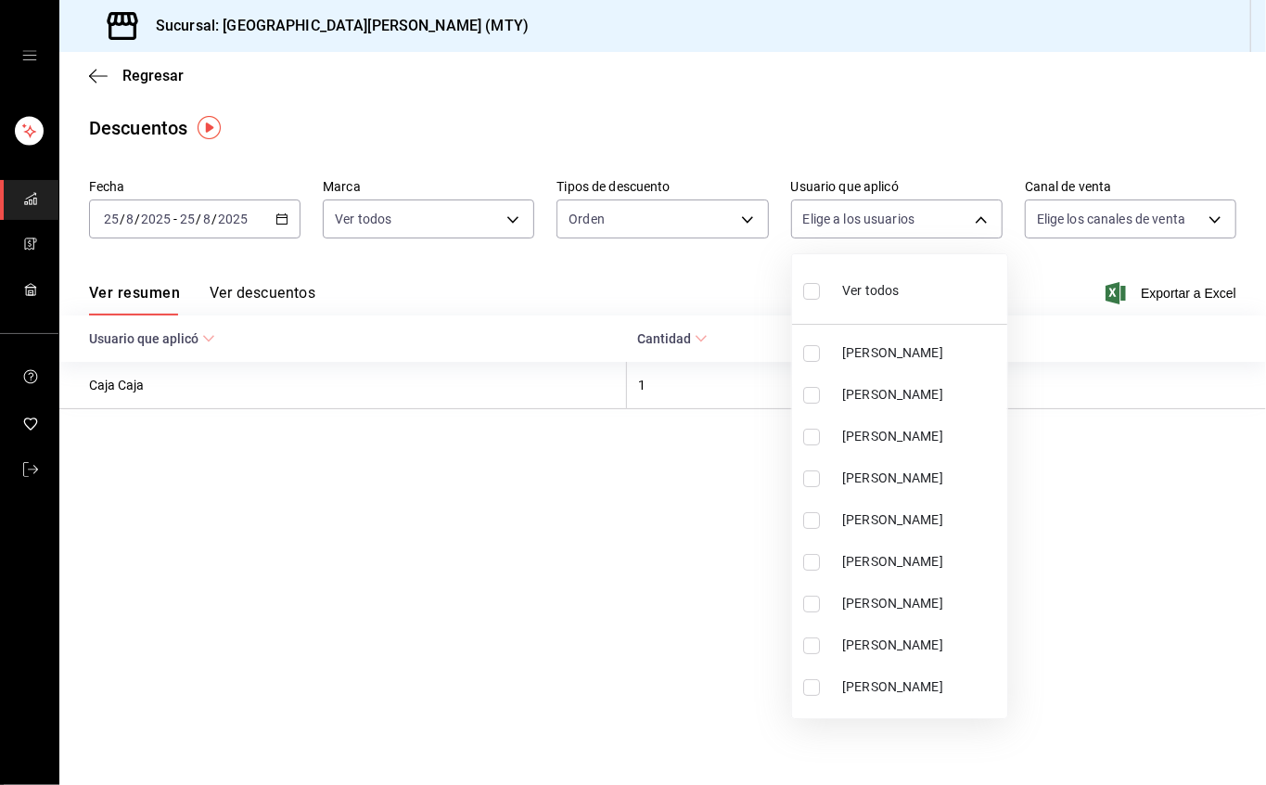
checkbox input "true"
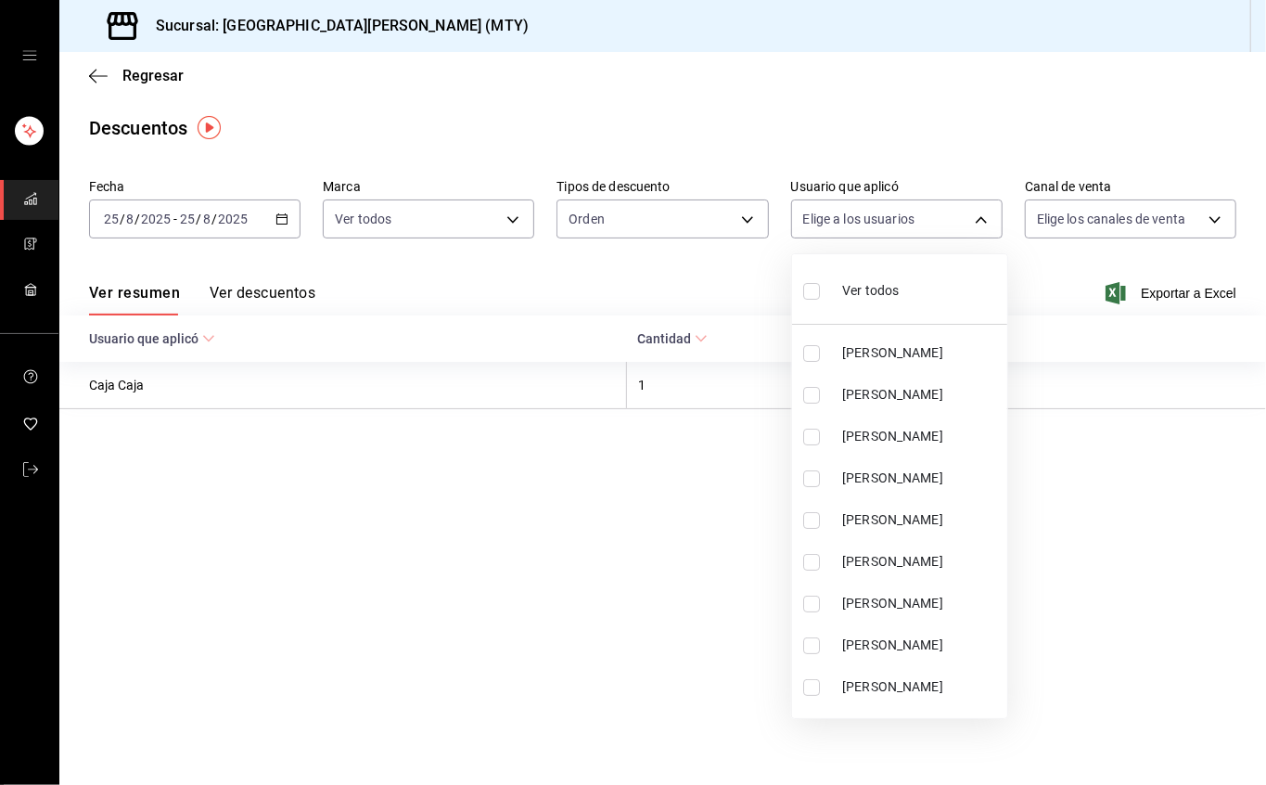
checkbox input "true"
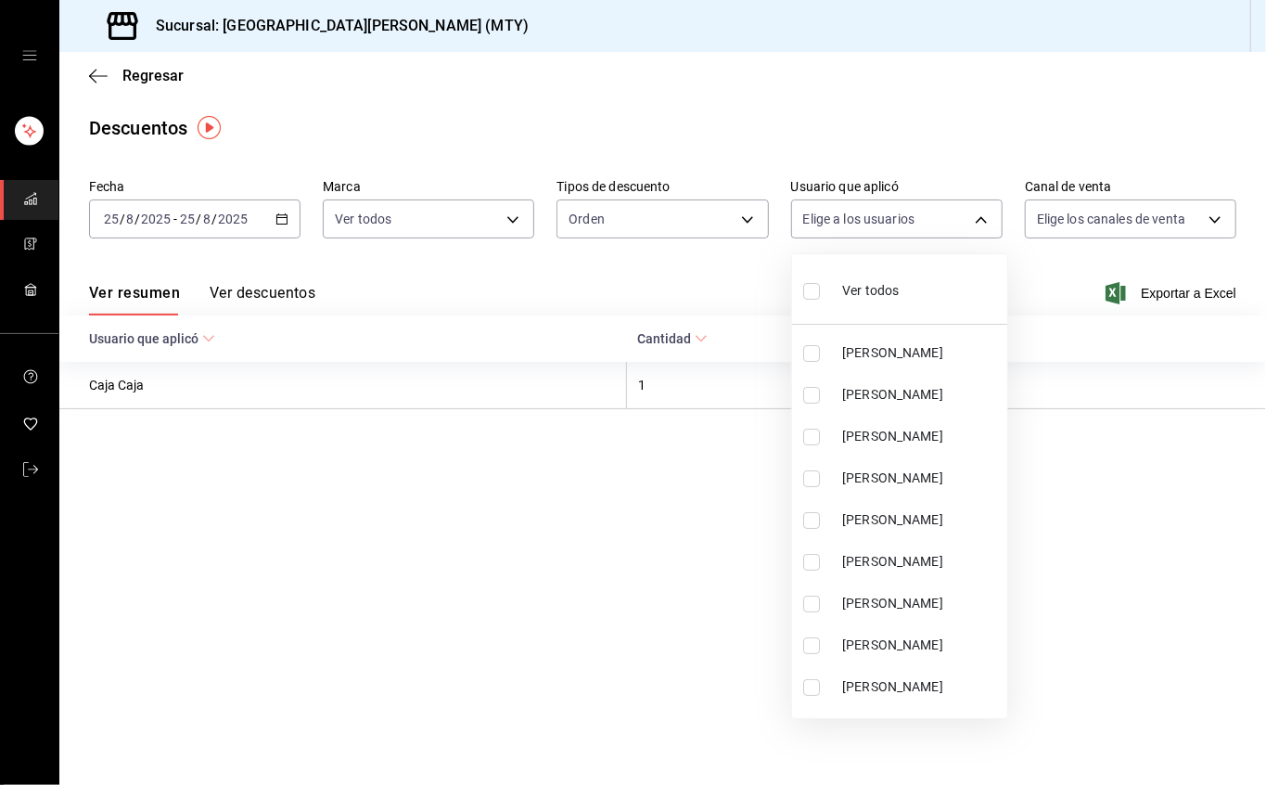
checkbox input "true"
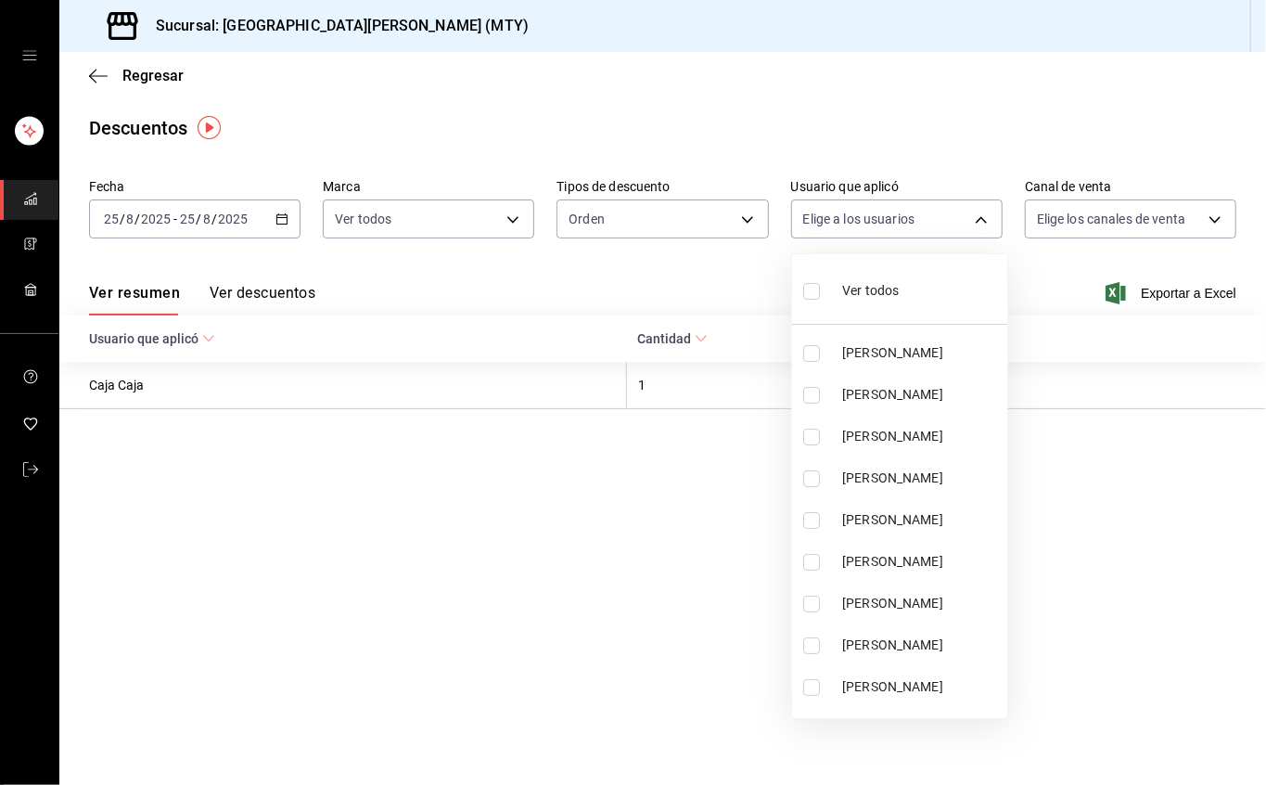
checkbox input "true"
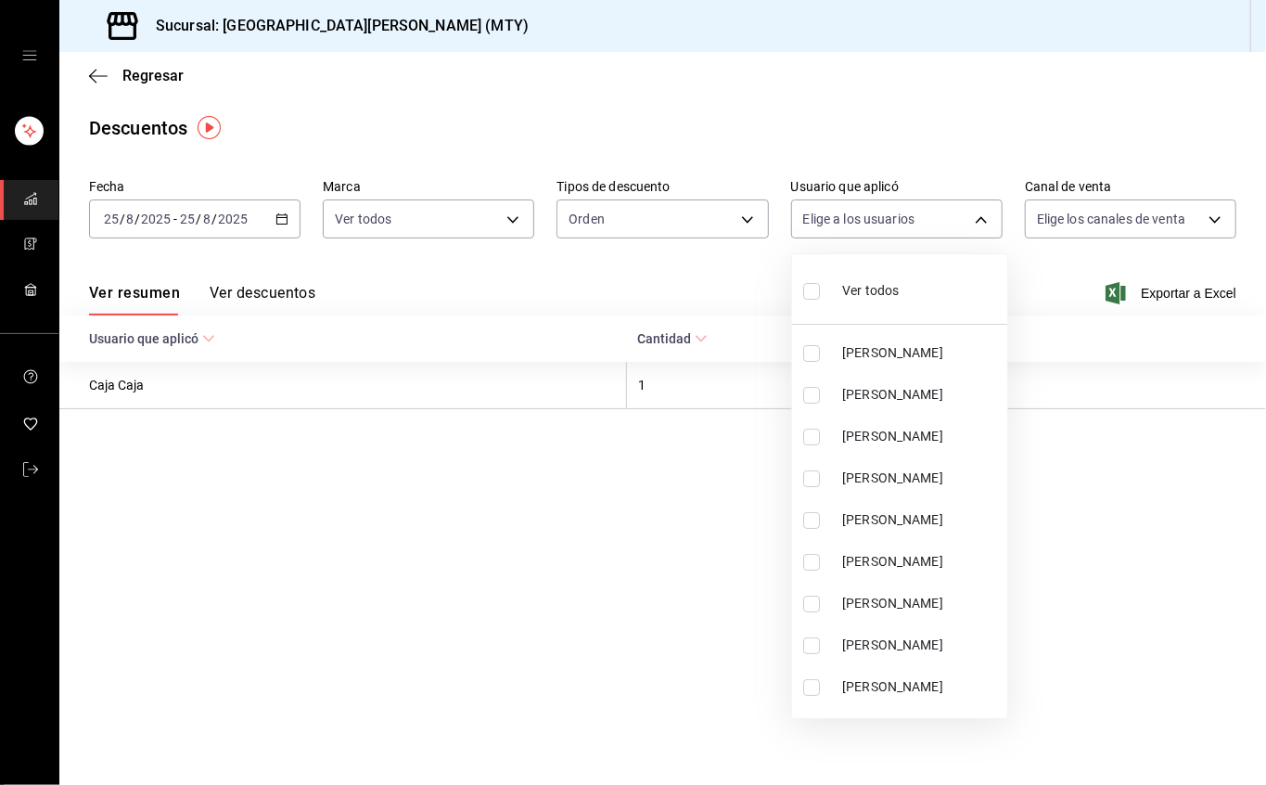
checkbox input "true"
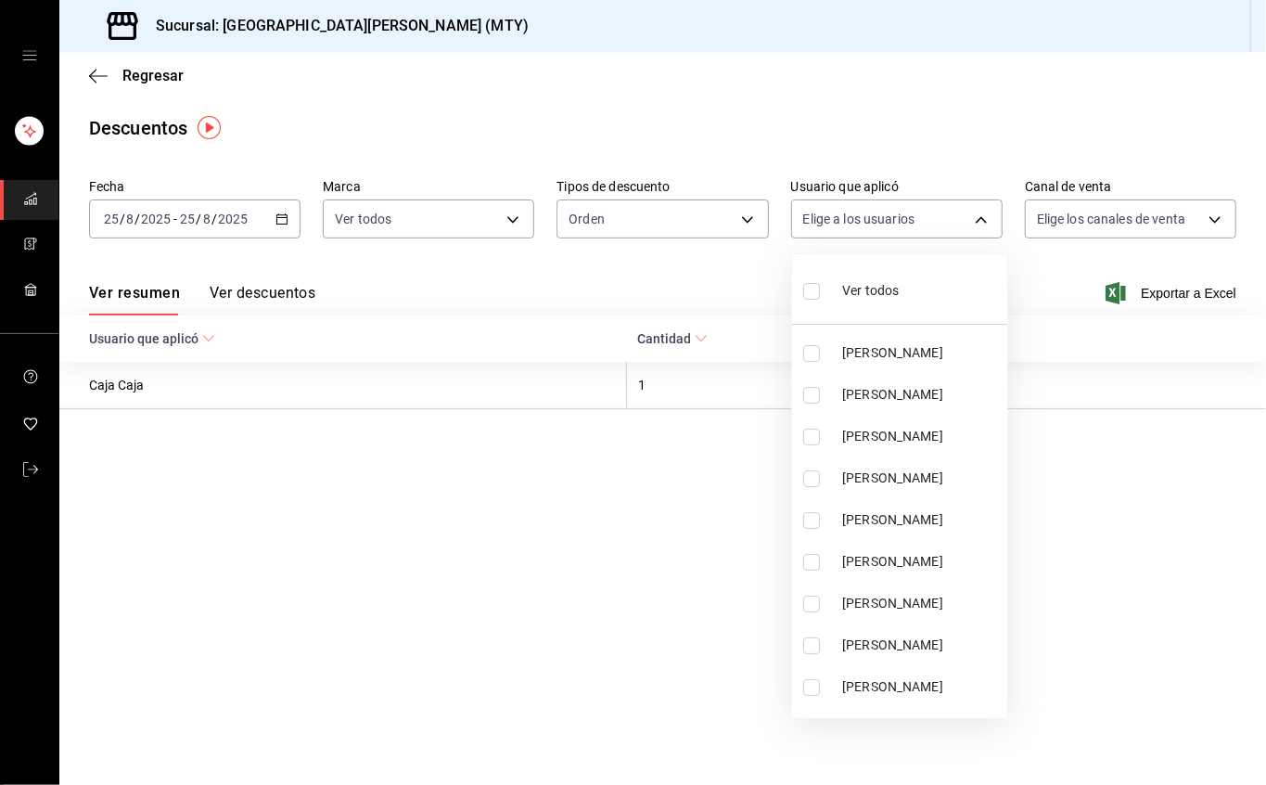
checkbox input "true"
click at [1117, 220] on div at bounding box center [633, 392] width 1266 height 785
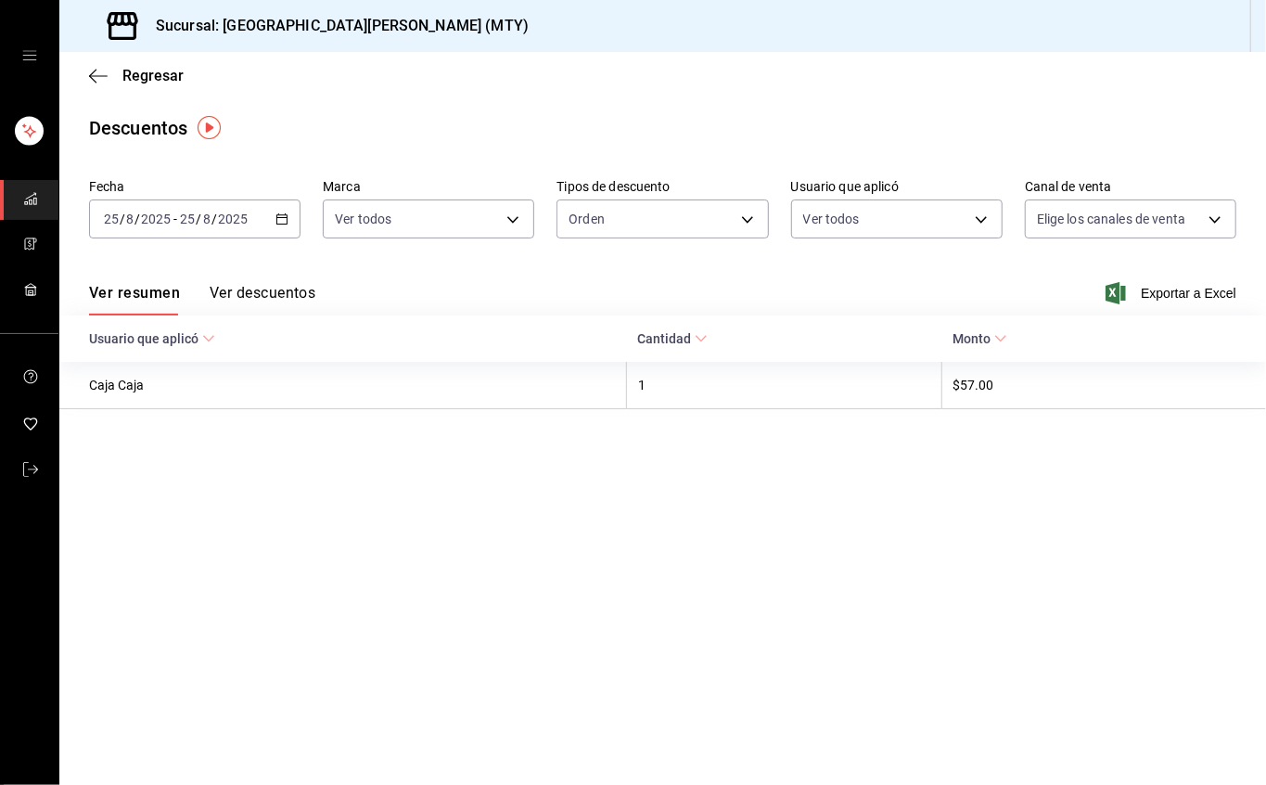
click at [1117, 220] on body "Sucursal: San Juan Grill (MTY) Regresar Descuentos Fecha 2025-08-25 25 / 8 / 20…" at bounding box center [633, 392] width 1266 height 785
click at [1048, 293] on input "checkbox" at bounding box center [1045, 291] width 17 height 17
checkbox input "true"
type input "PARROT,UBER_EATS,RAPPI,DIDI_FOOD,ONLINE"
checkbox input "true"
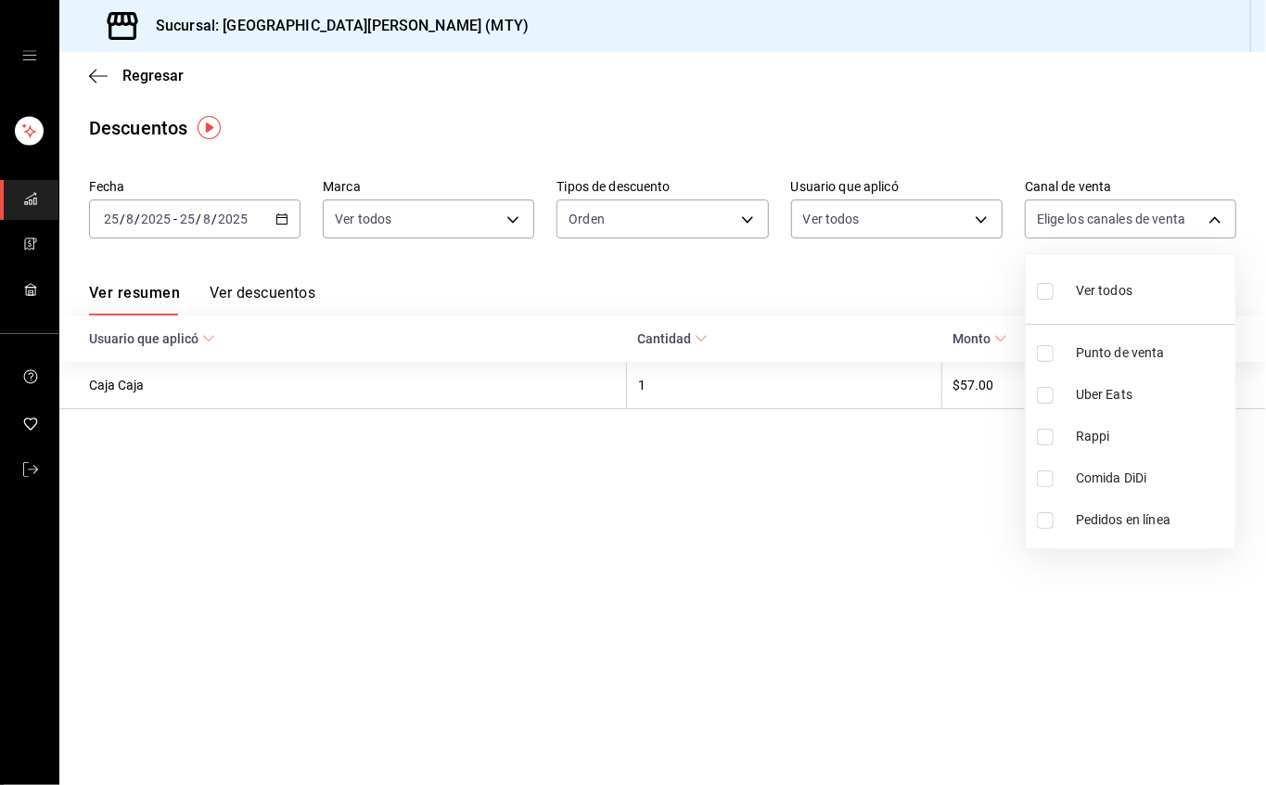
checkbox input "true"
click at [714, 226] on div at bounding box center [633, 392] width 1266 height 785
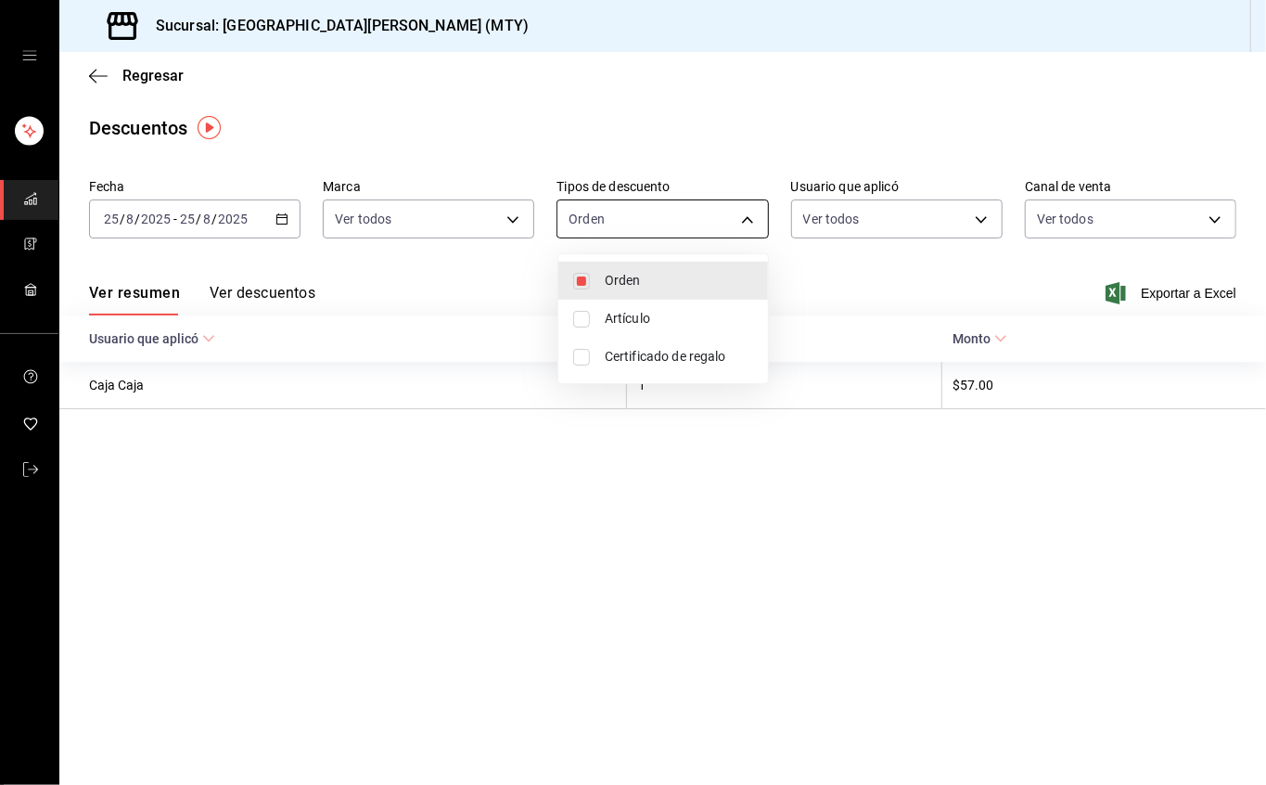
click at [716, 225] on body "Sucursal: San Juan Grill (MTY) Regresar Descuentos Fecha 2025-08-25 25 / 8 / 20…" at bounding box center [633, 392] width 1266 height 785
click at [662, 313] on span "Artículo" at bounding box center [679, 318] width 148 height 19
type input "ORDER,ORDER_ITEM"
checkbox input "true"
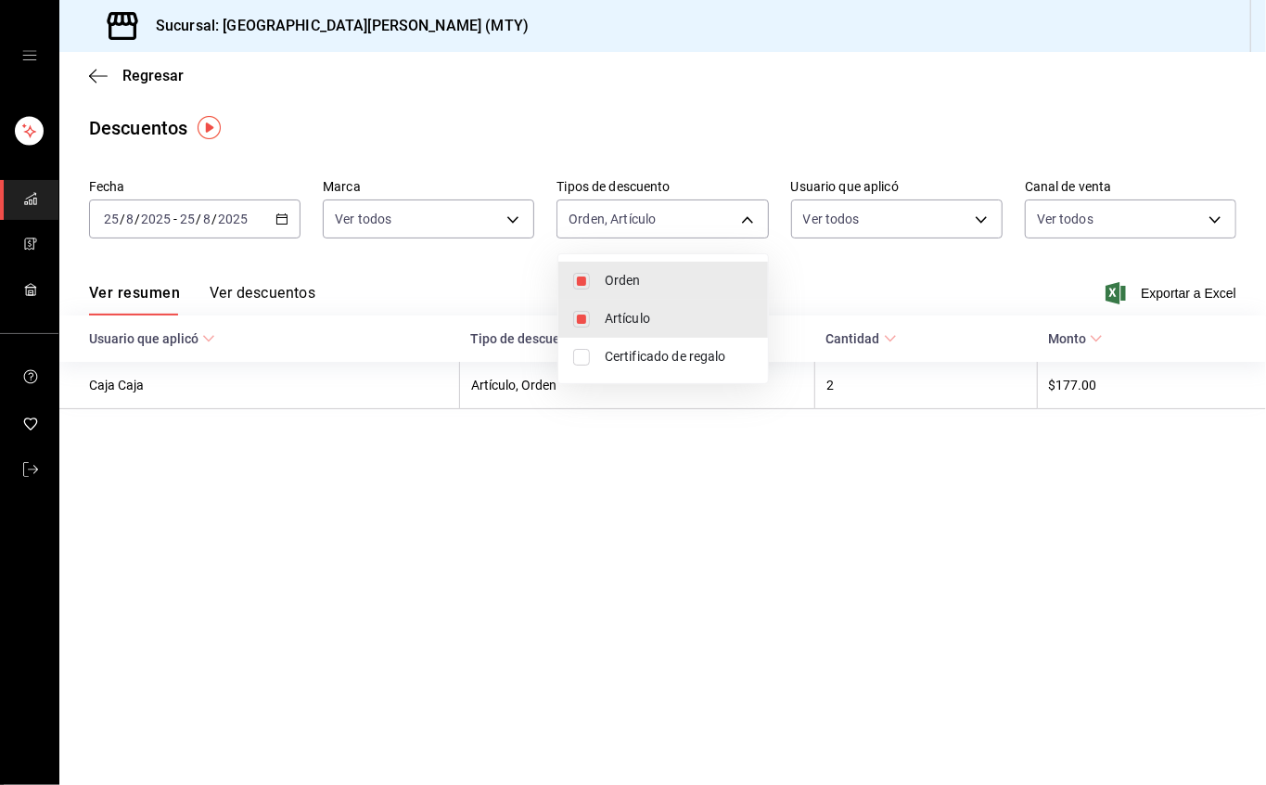
click at [280, 290] on div at bounding box center [633, 392] width 1266 height 785
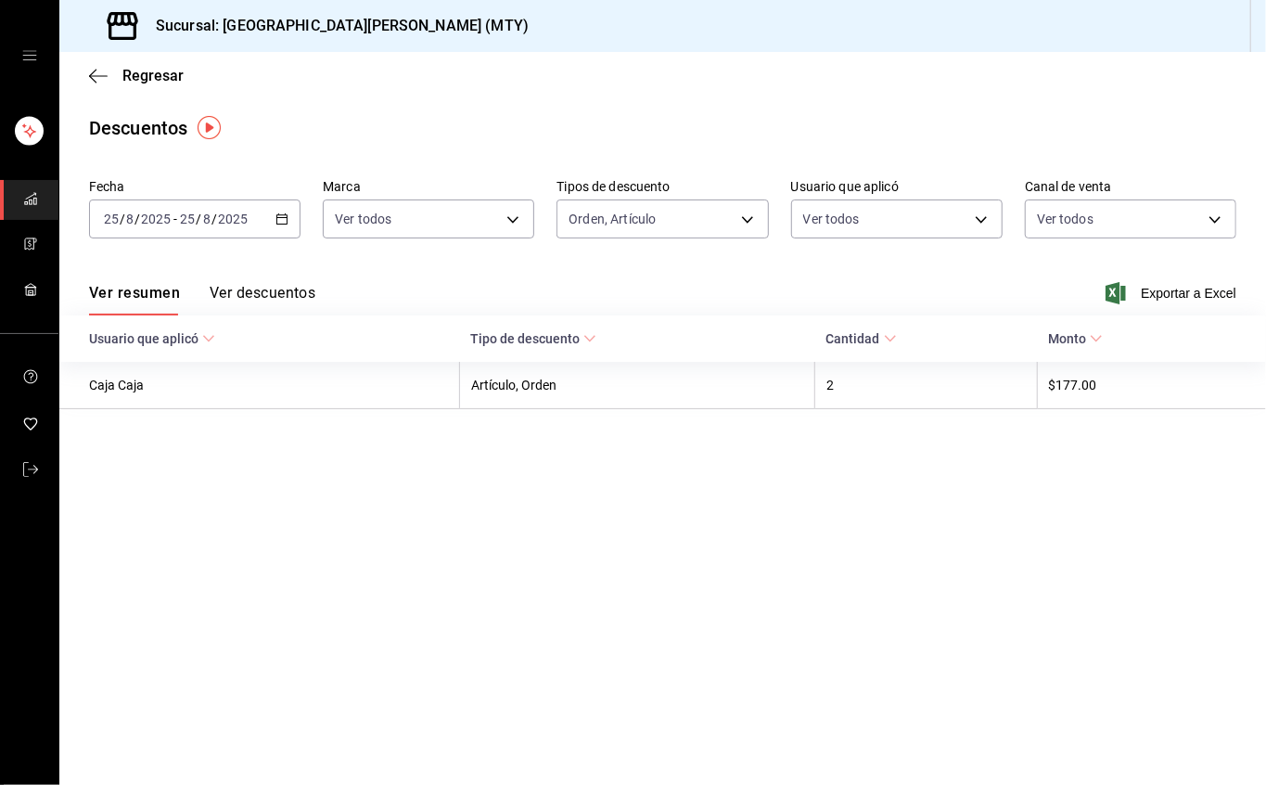
click at [280, 290] on font "Ver descuentos" at bounding box center [263, 293] width 106 height 18
